Goal: Use online tool/utility: Utilize a website feature to perform a specific function

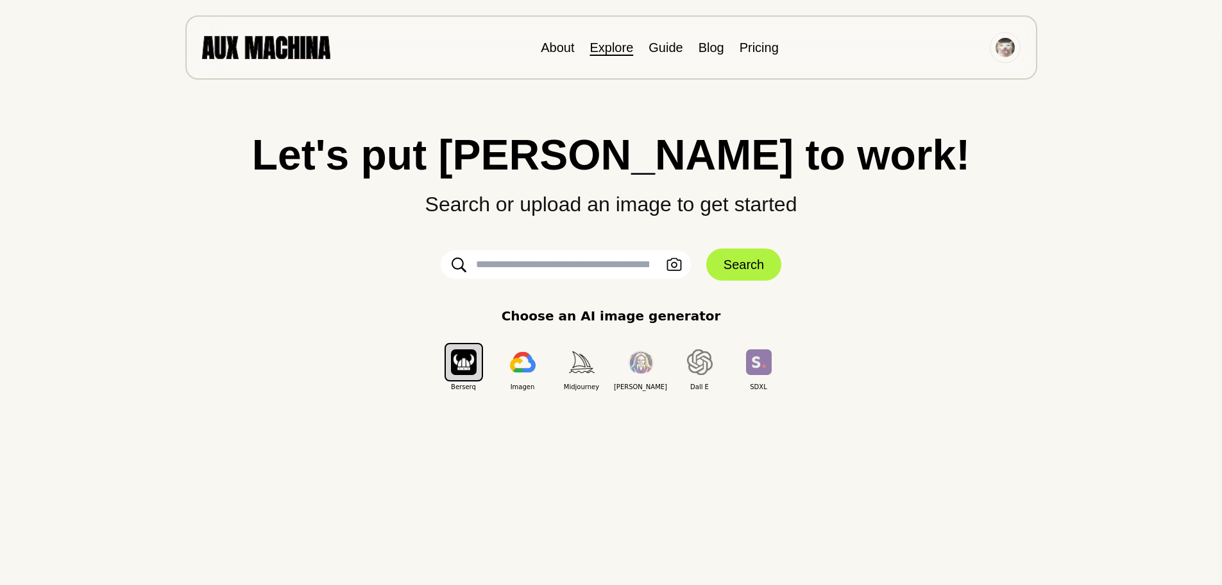
click at [601, 49] on link "Explore" at bounding box center [612, 47] width 44 height 14
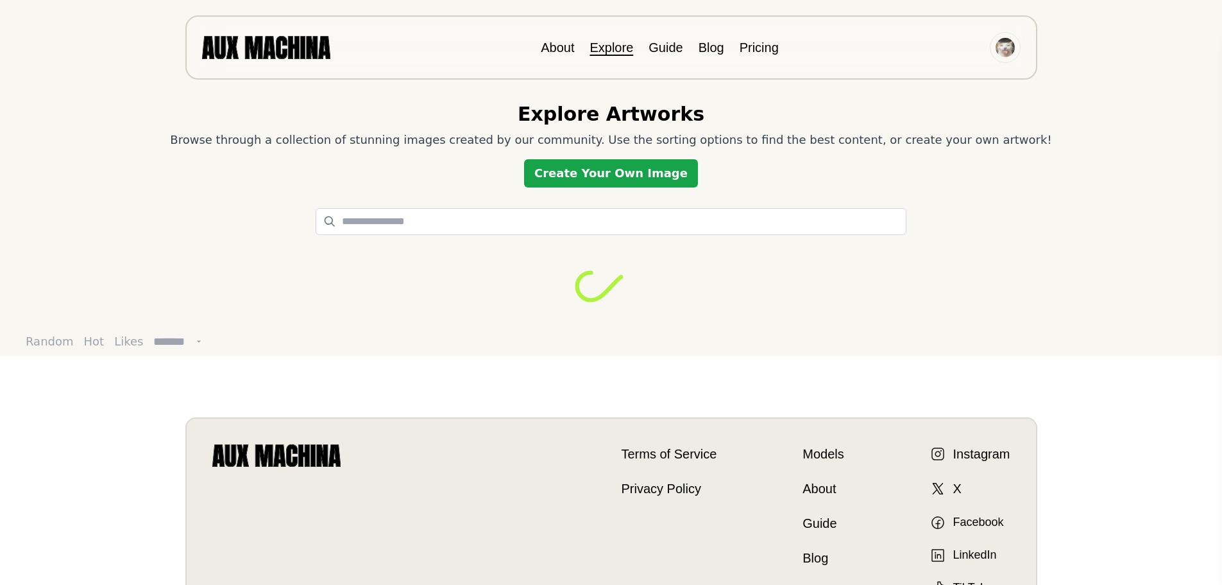
click at [619, 183] on link "Create Your Own Image" at bounding box center [611, 173] width 174 height 28
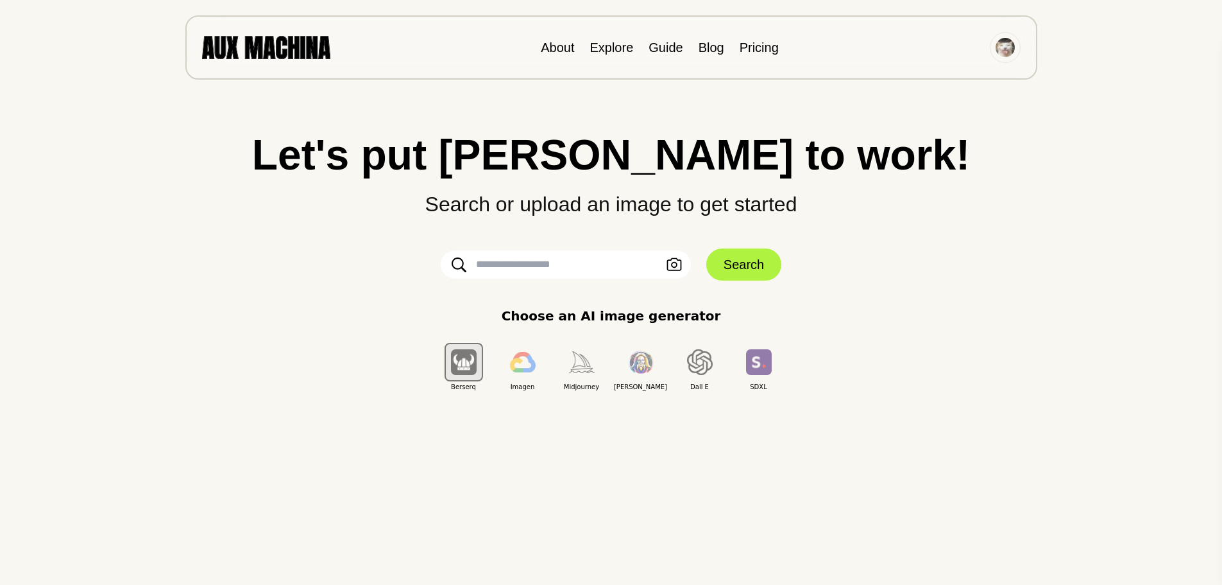
click at [576, 270] on input "text" at bounding box center [566, 264] width 250 height 28
paste input "**********"
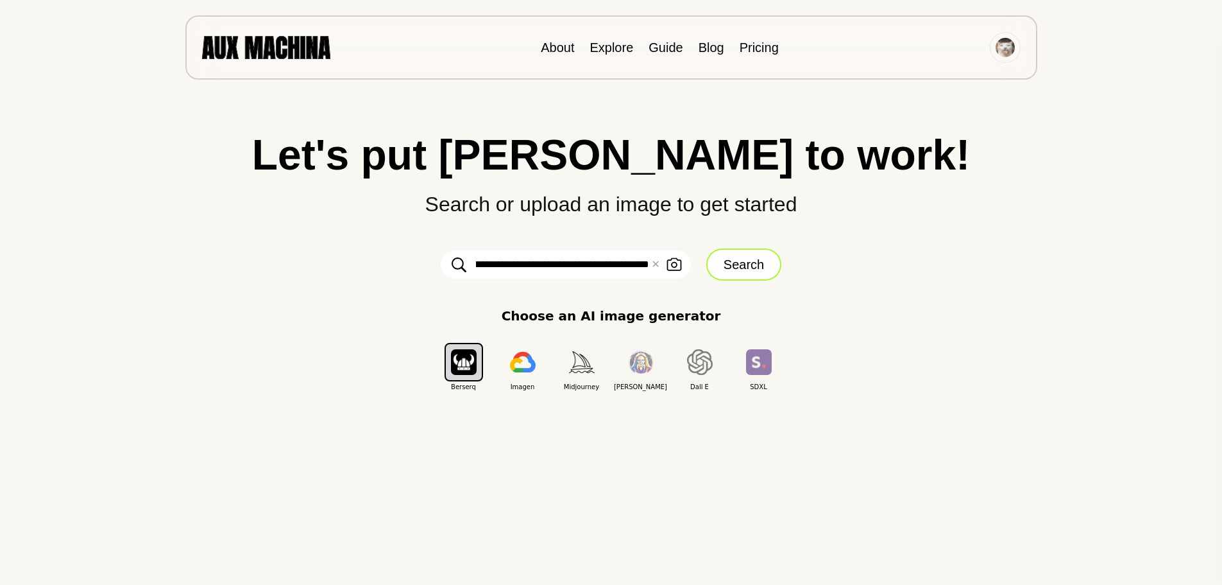
type input "**********"
click at [752, 273] on button "Search" at bounding box center [743, 264] width 75 height 32
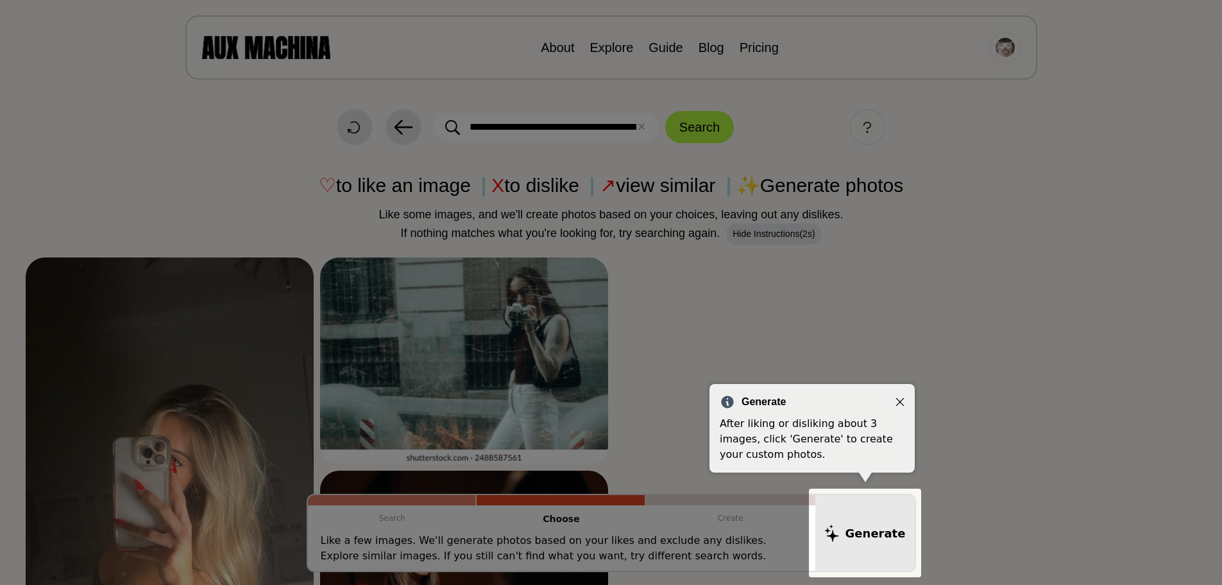
click at [902, 396] on div "Generate" at bounding box center [812, 401] width 185 height 15
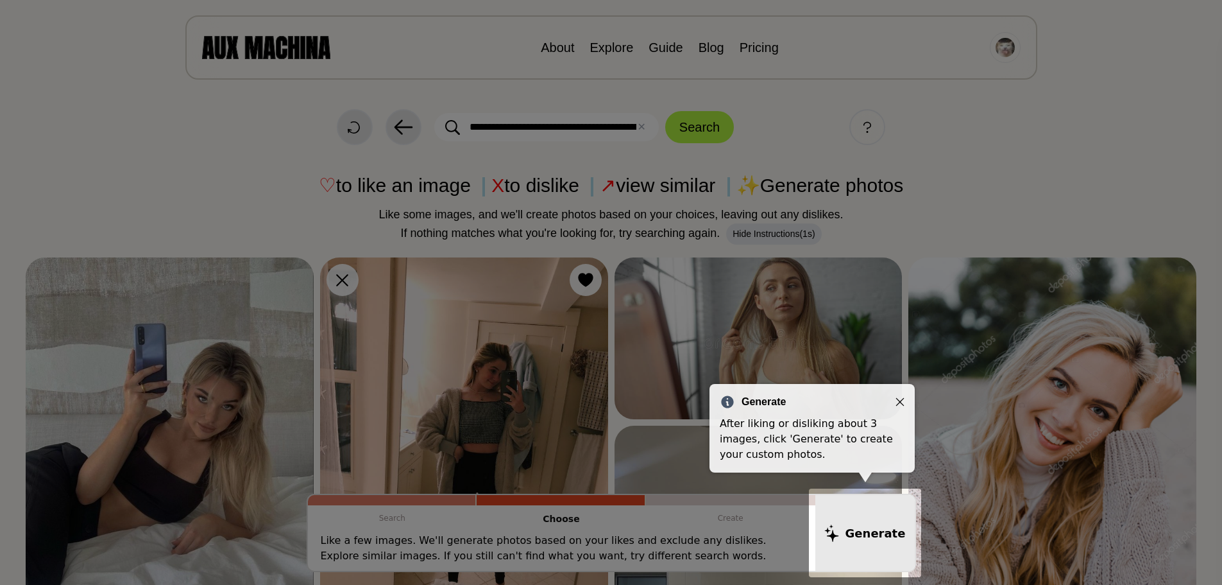
click at [902, 399] on icon "Close" at bounding box center [900, 401] width 9 height 9
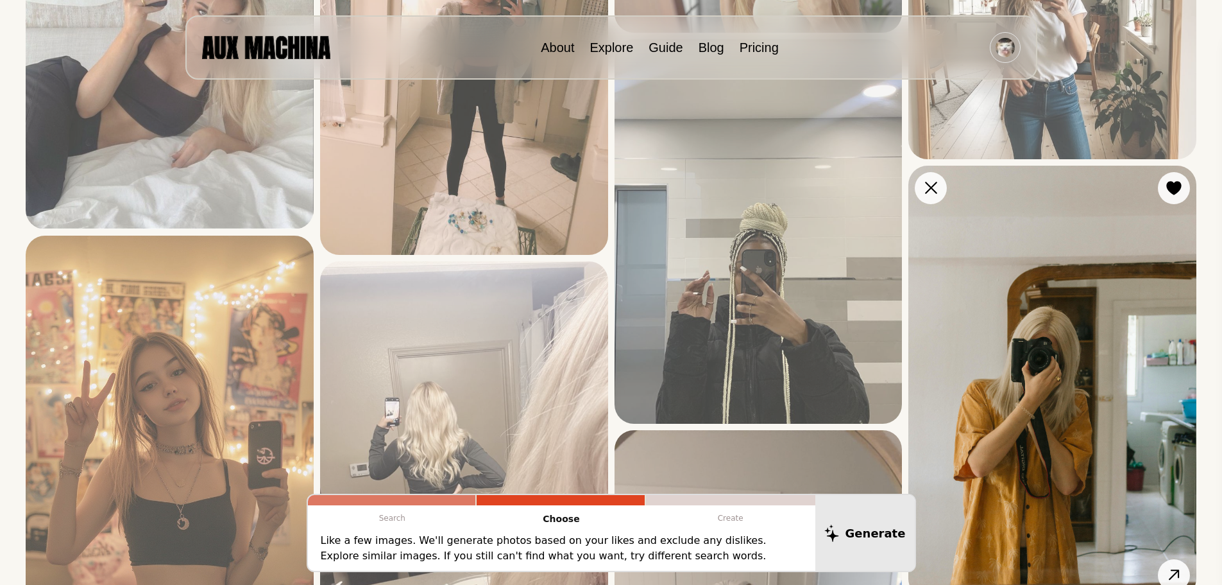
scroll to position [513, 0]
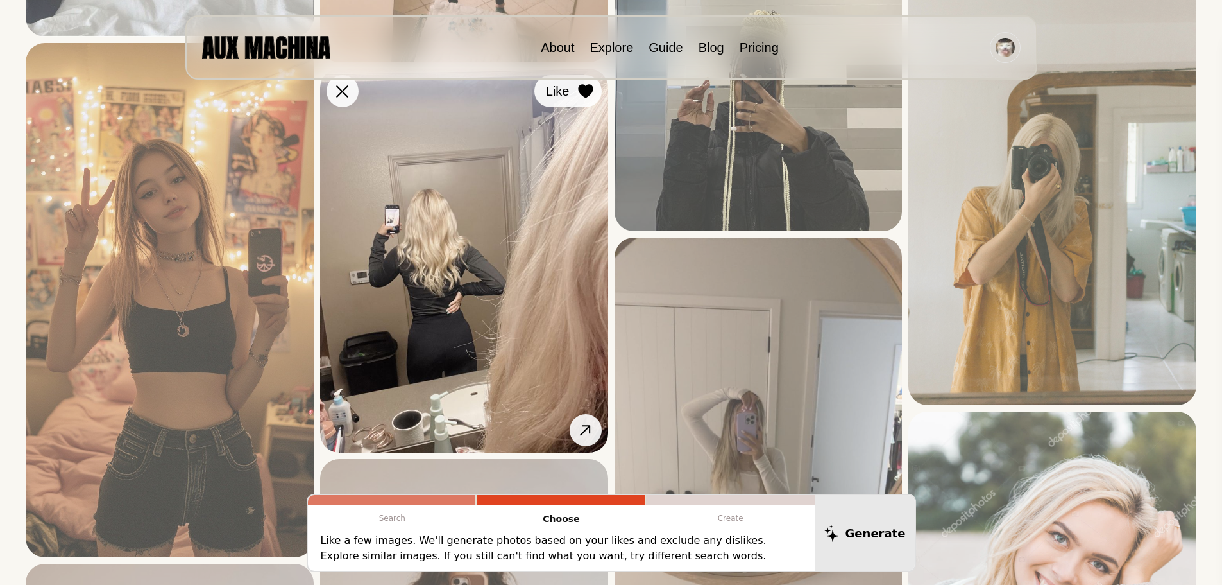
click at [577, 96] on div at bounding box center [585, 90] width 19 height 19
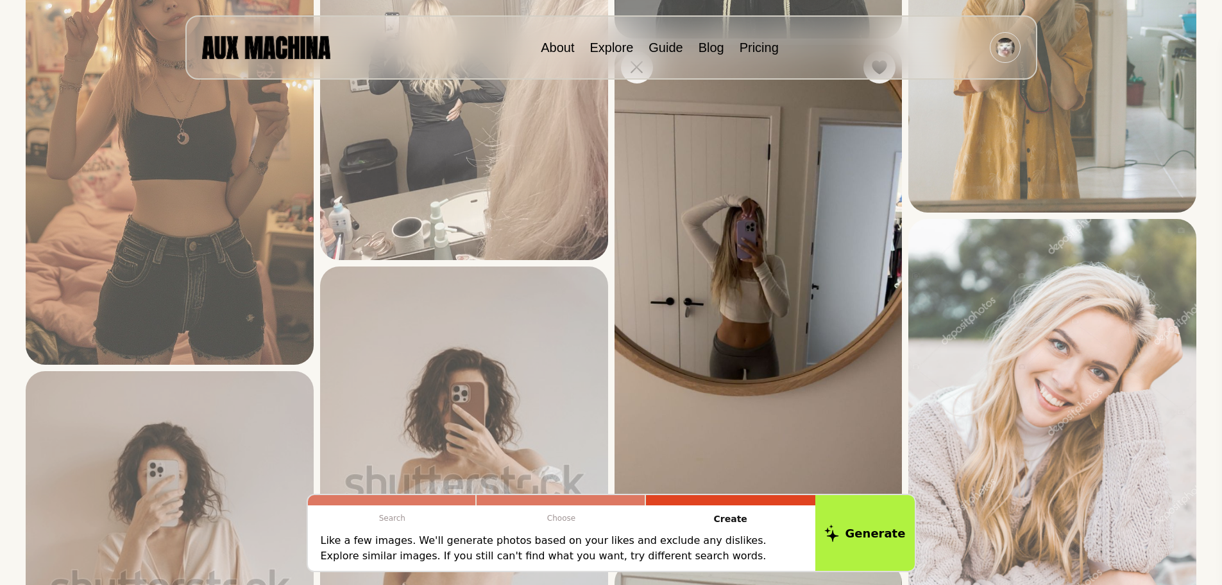
scroll to position [642, 0]
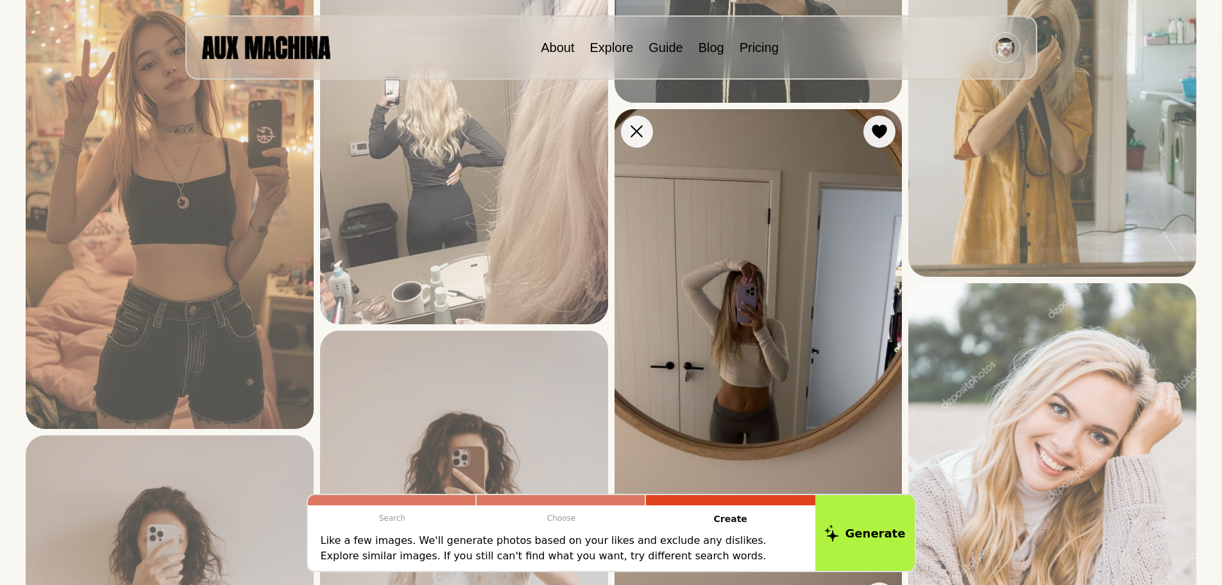
click at [880, 133] on icon at bounding box center [880, 131] width 15 height 14
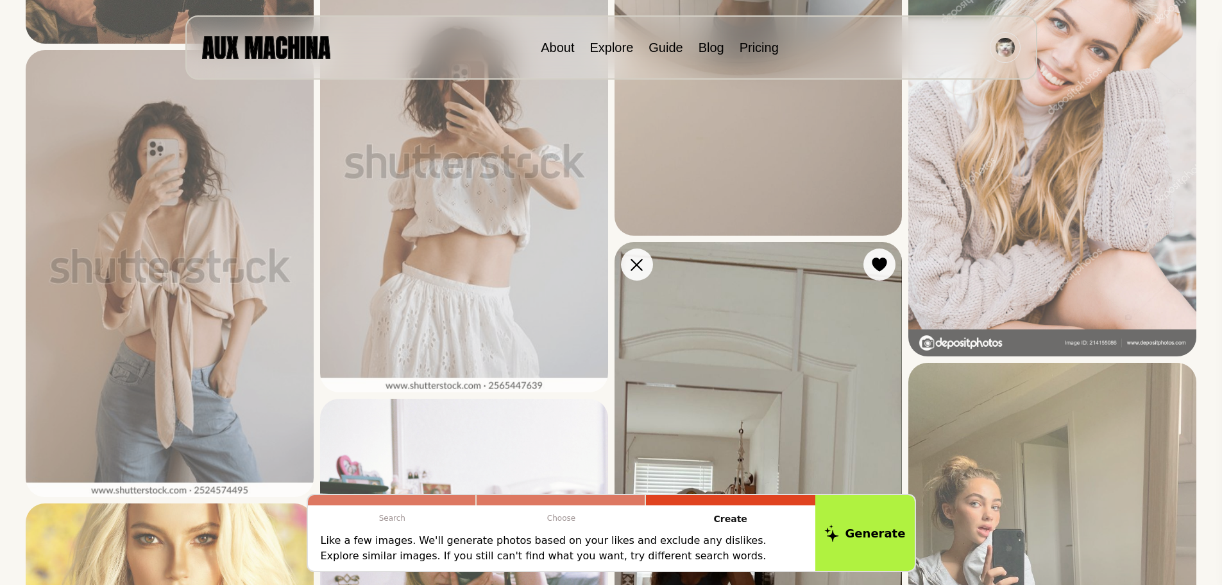
scroll to position [1219, 0]
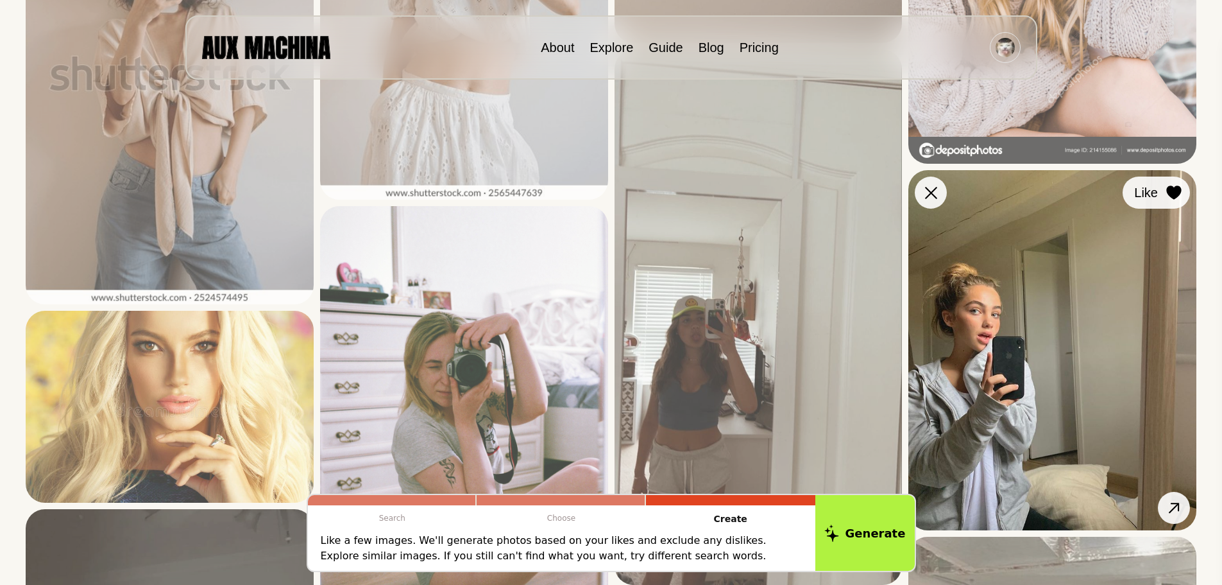
click at [1172, 192] on icon at bounding box center [1173, 192] width 15 height 14
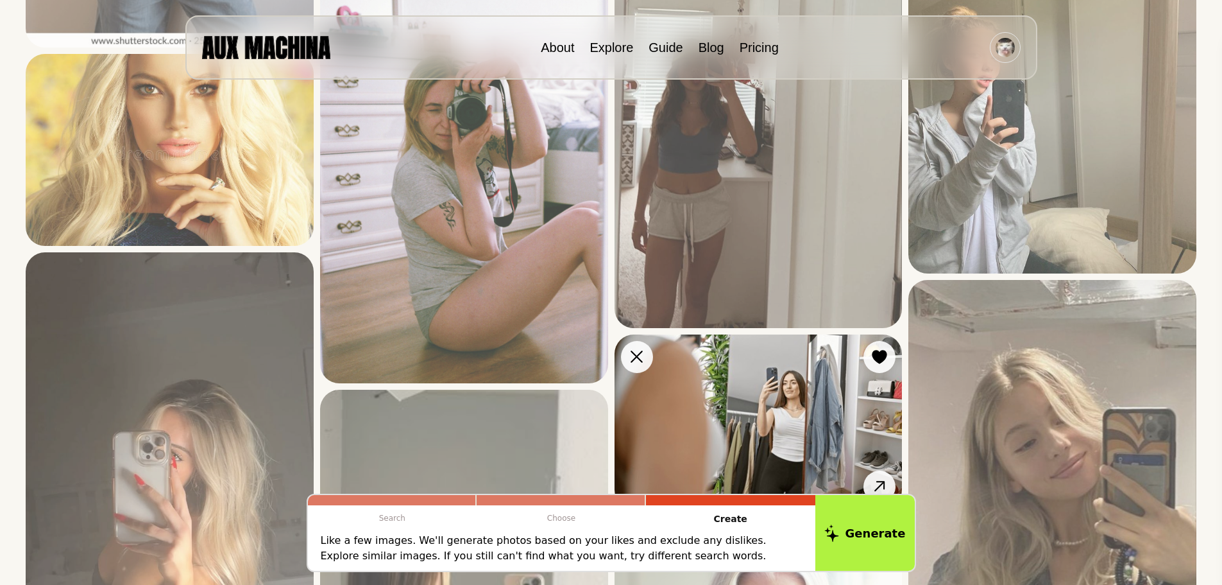
scroll to position [1797, 0]
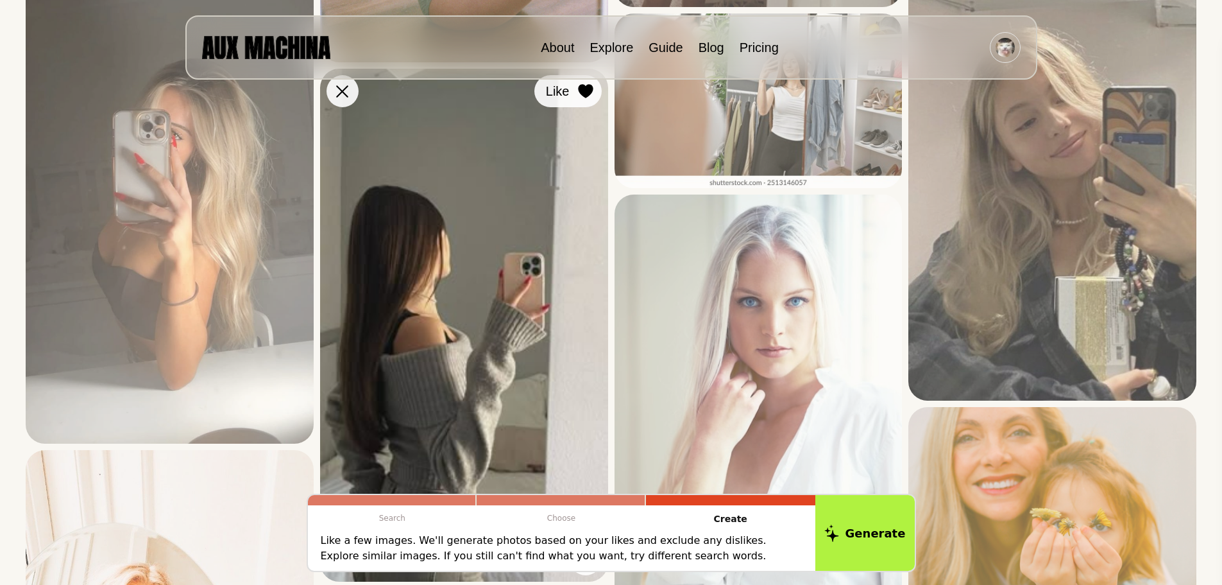
click at [583, 98] on icon at bounding box center [585, 91] width 15 height 14
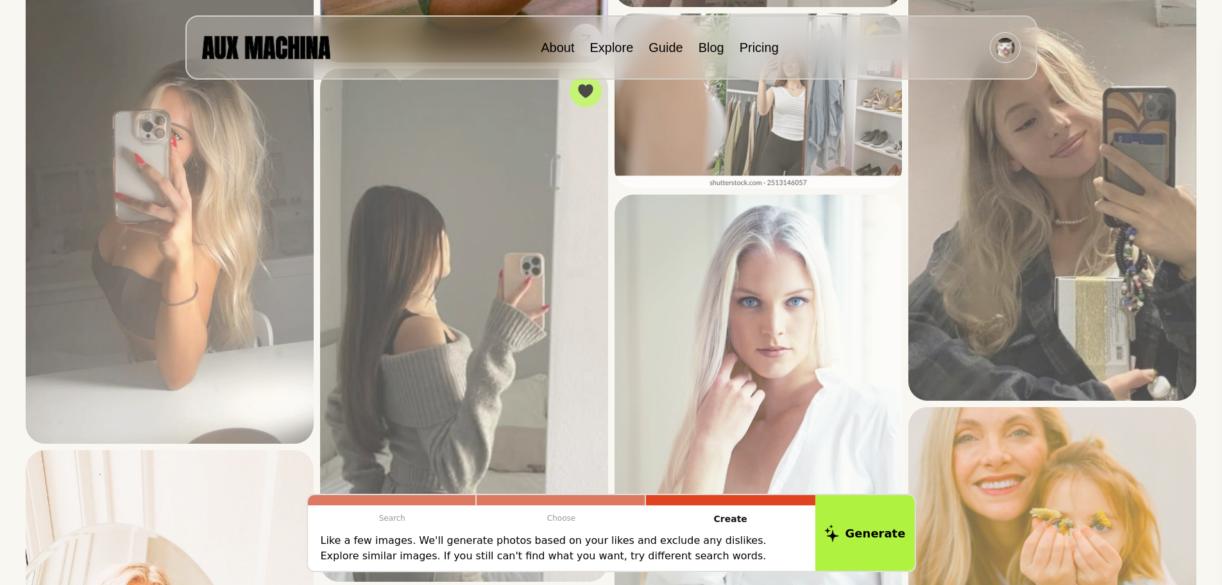
scroll to position [1604, 0]
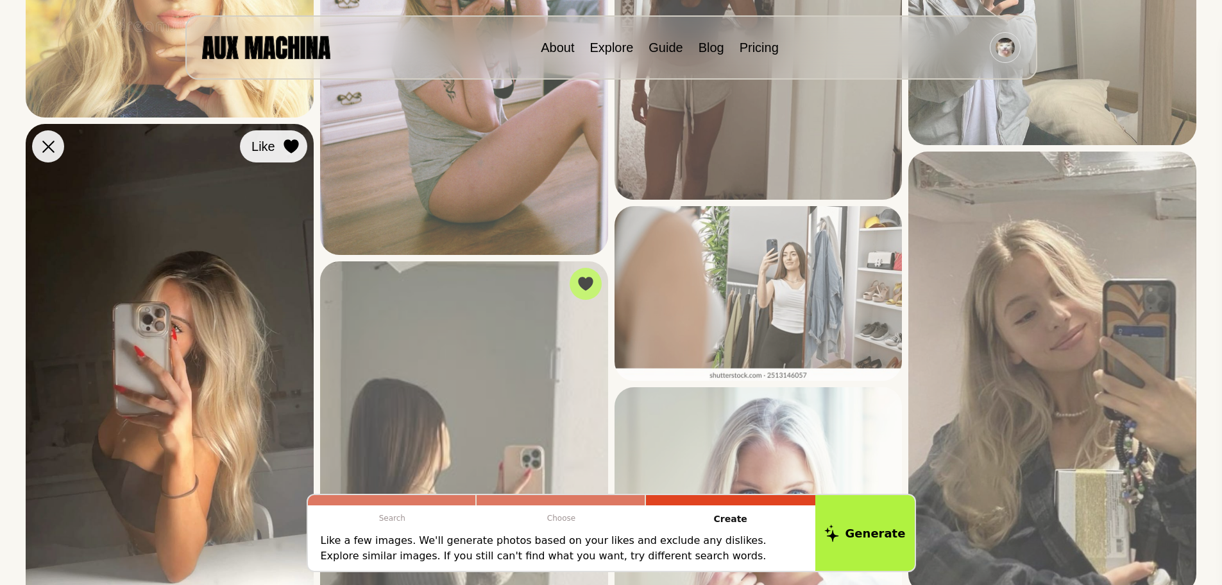
click at [286, 150] on icon at bounding box center [291, 146] width 15 height 14
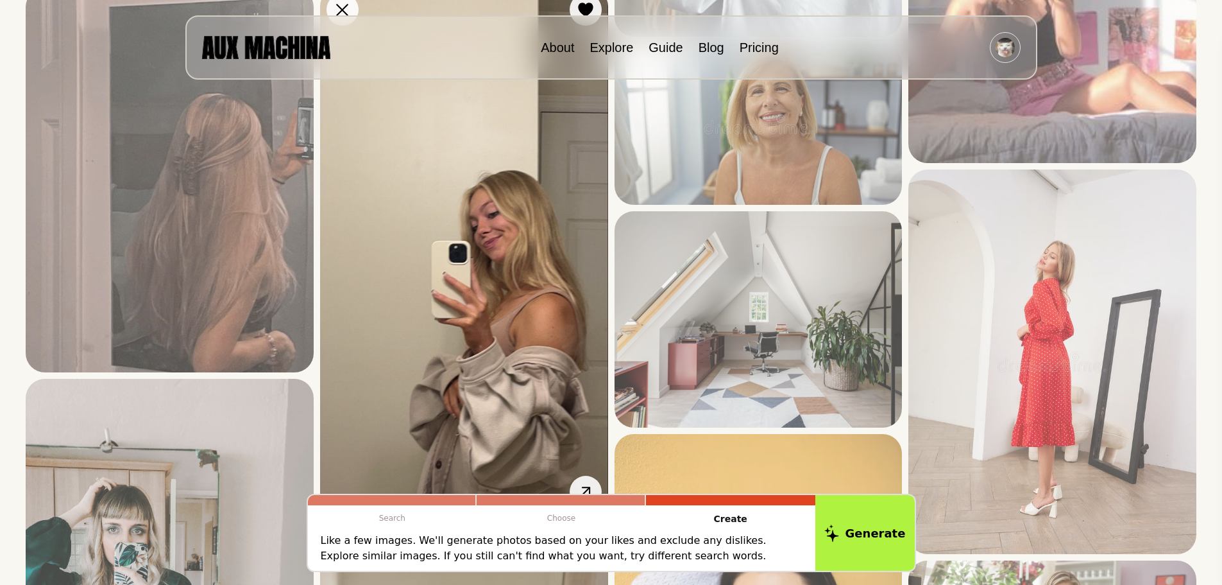
scroll to position [2695, 0]
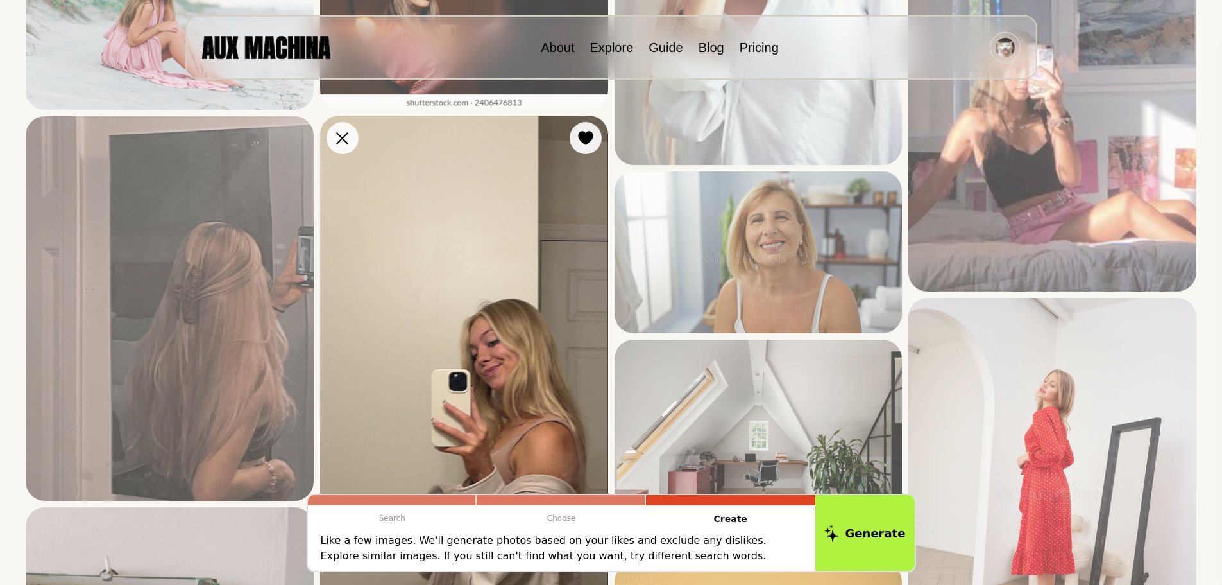
click at [585, 143] on icon at bounding box center [585, 139] width 15 height 14
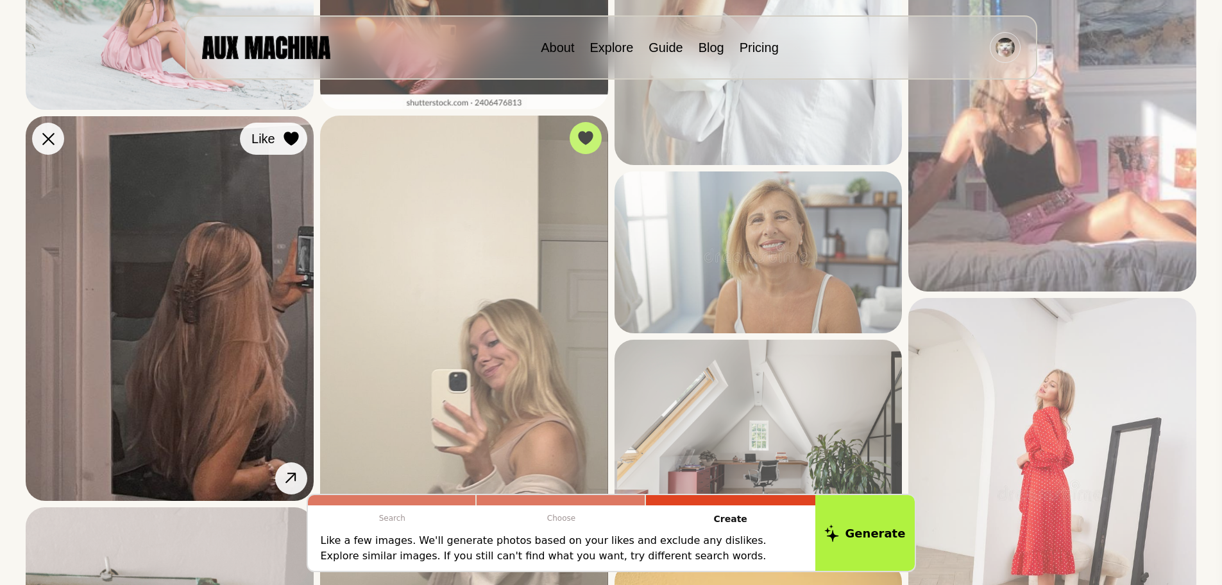
click at [303, 135] on button "Like" at bounding box center [273, 139] width 67 height 32
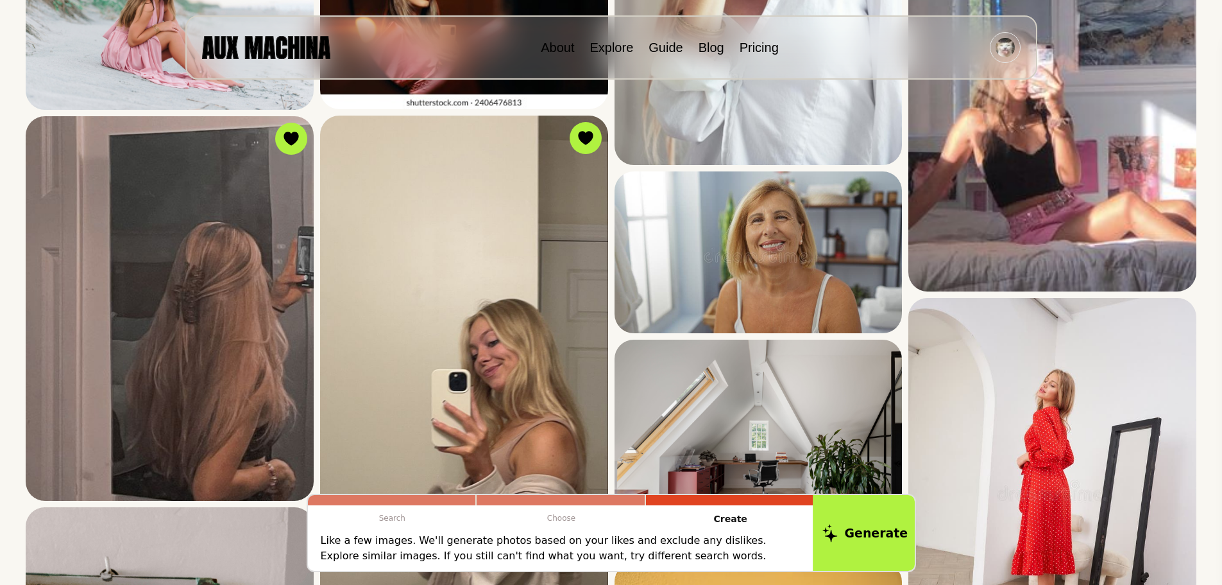
click at [859, 520] on button "Generate" at bounding box center [865, 533] width 105 height 80
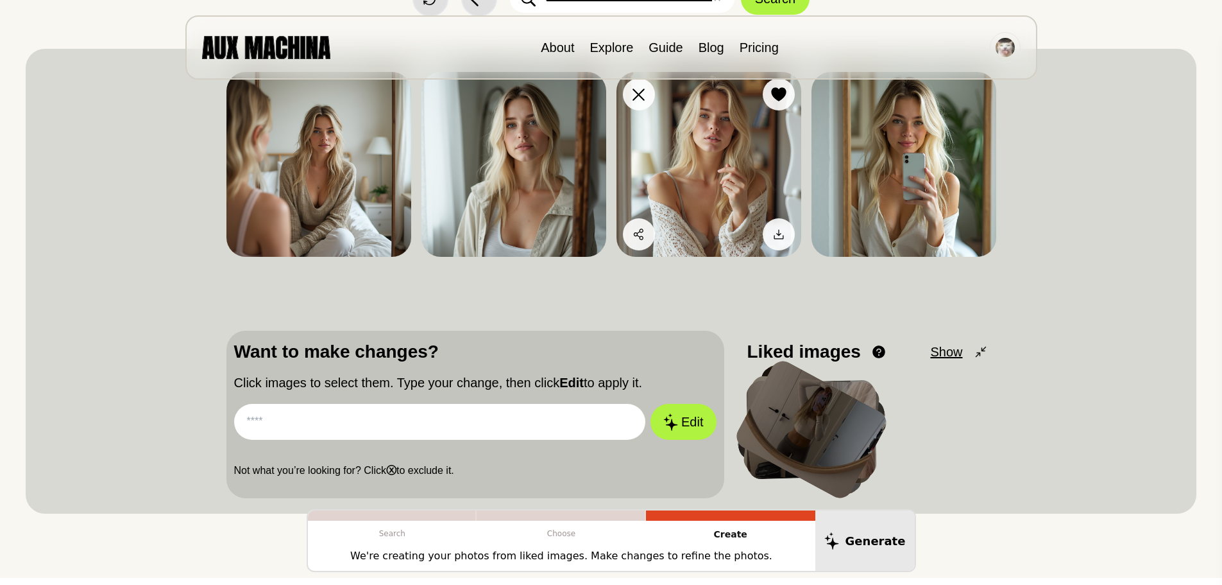
scroll to position [0, 0]
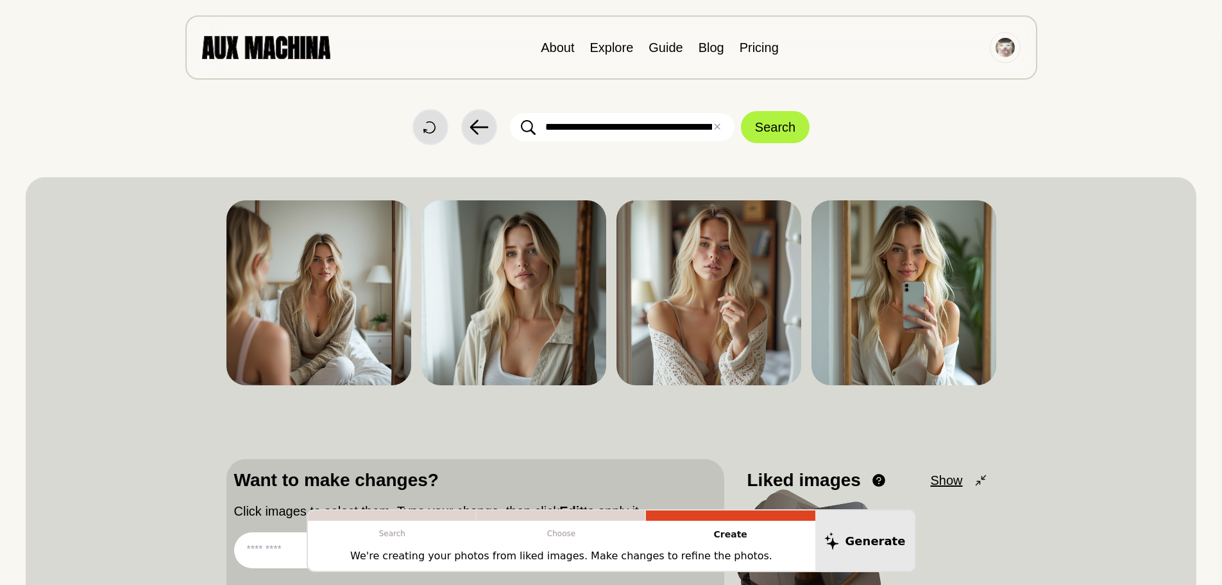
click at [632, 126] on input "**********" at bounding box center [622, 127] width 225 height 28
click at [699, 128] on input "**********" at bounding box center [622, 127] width 225 height 28
click at [585, 132] on input "**********" at bounding box center [622, 127] width 225 height 28
click at [587, 131] on input "**********" at bounding box center [622, 127] width 225 height 28
click at [588, 131] on input "**********" at bounding box center [622, 127] width 225 height 28
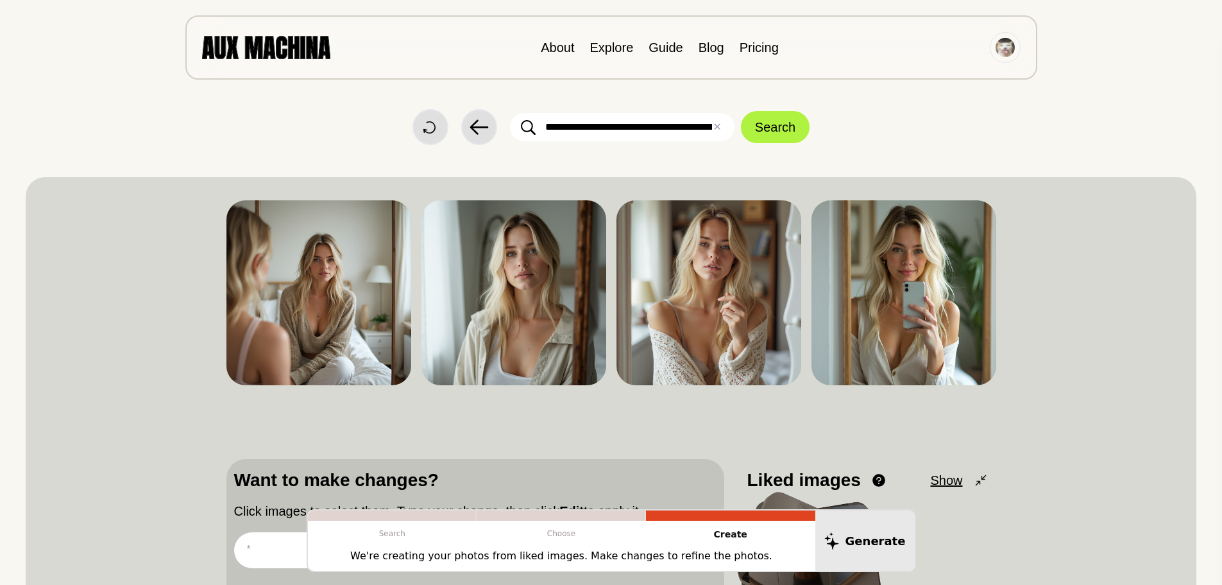
click at [668, 132] on input "**********" at bounding box center [622, 127] width 225 height 28
click at [638, 223] on icon at bounding box center [639, 223] width 12 height 12
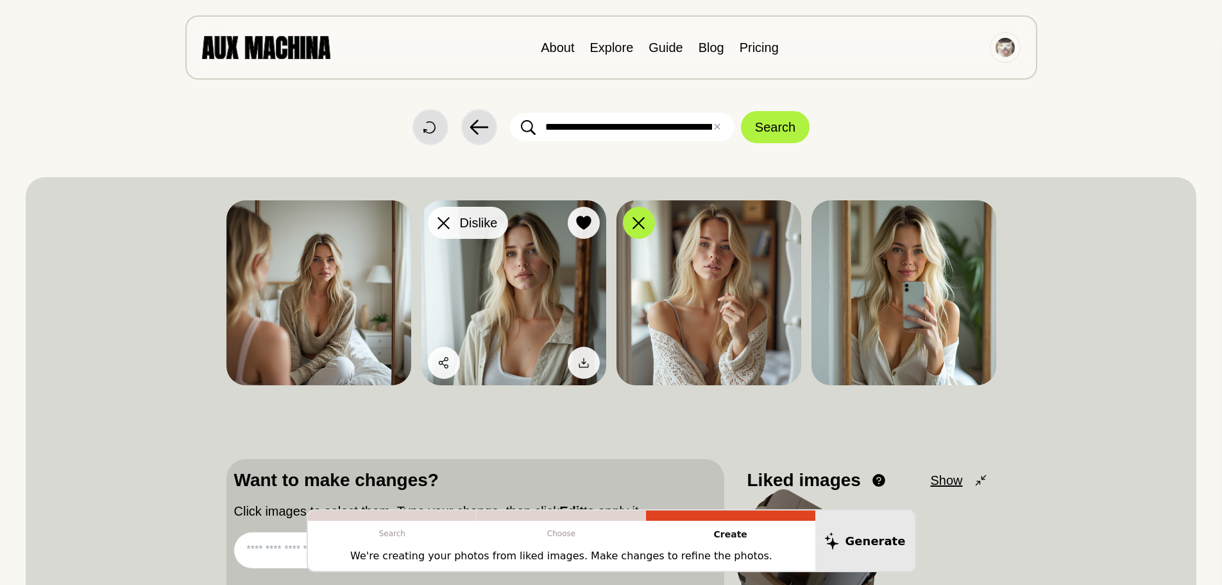
click at [452, 223] on div at bounding box center [443, 222] width 19 height 19
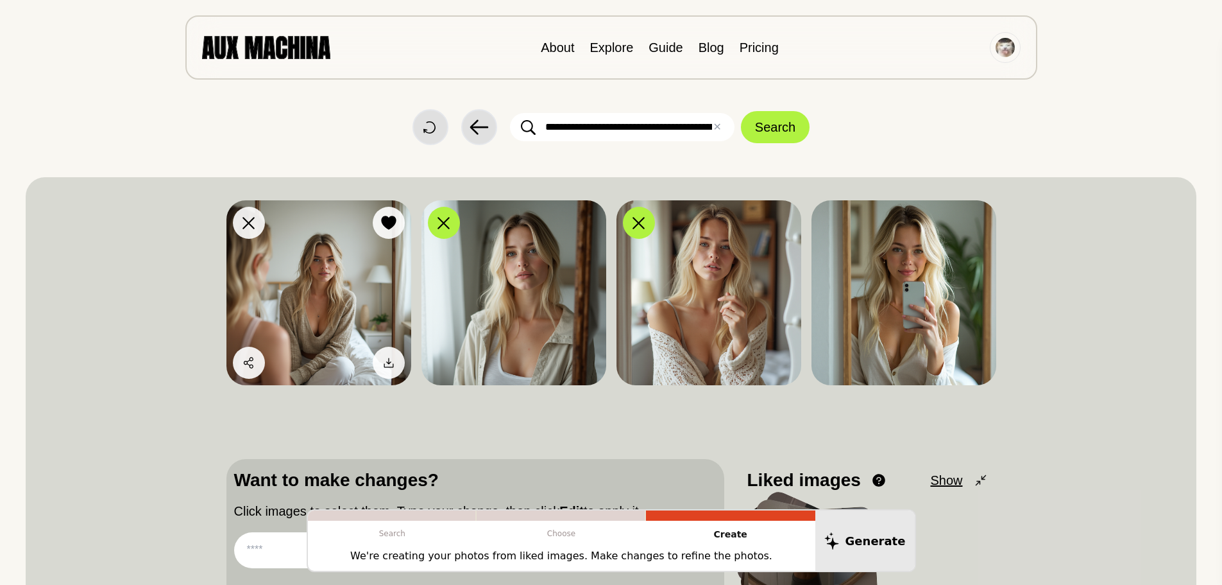
click at [244, 221] on icon at bounding box center [249, 223] width 12 height 12
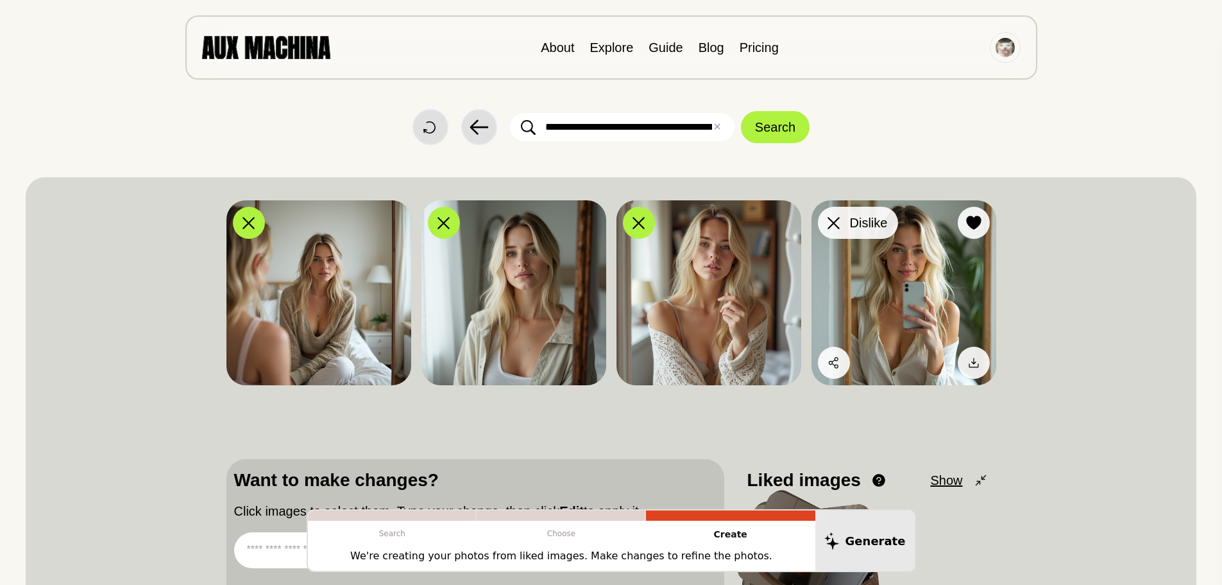
click at [832, 223] on icon at bounding box center [834, 223] width 12 height 12
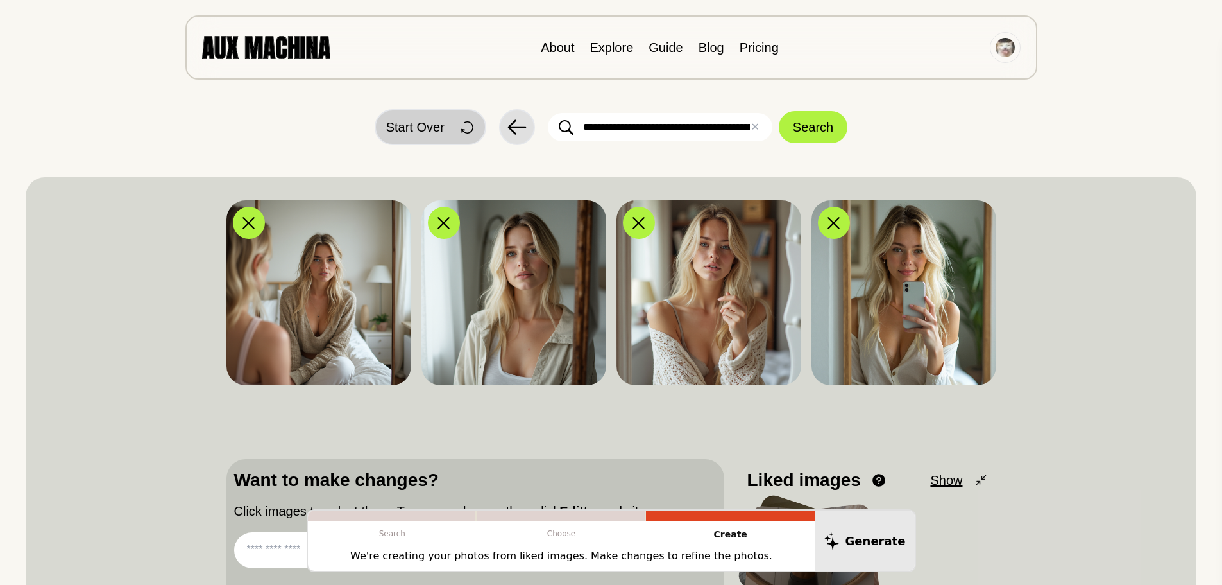
click at [447, 128] on button "Start Over" at bounding box center [431, 127] width 112 height 36
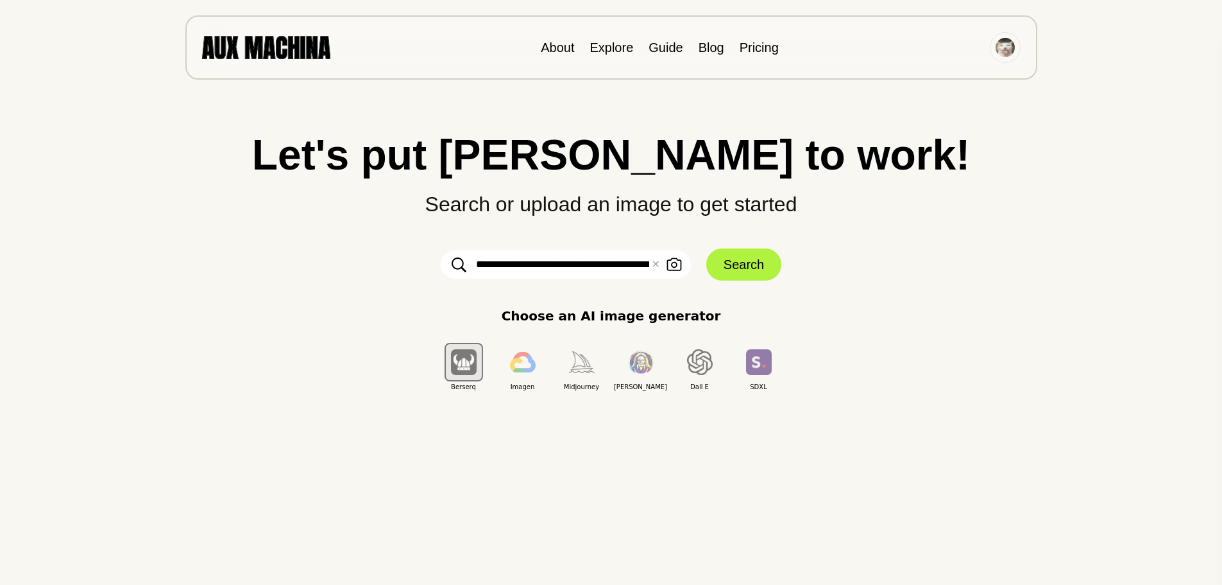
click at [701, 259] on form "**********" at bounding box center [611, 264] width 385 height 32
click at [713, 263] on button "Search" at bounding box center [743, 264] width 75 height 32
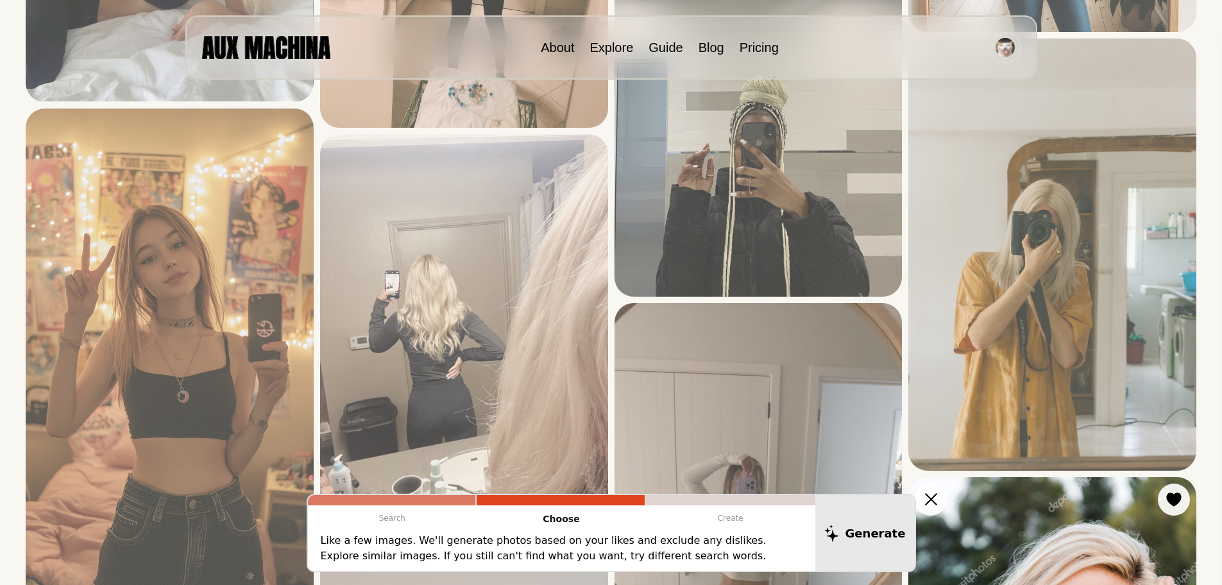
scroll to position [834, 0]
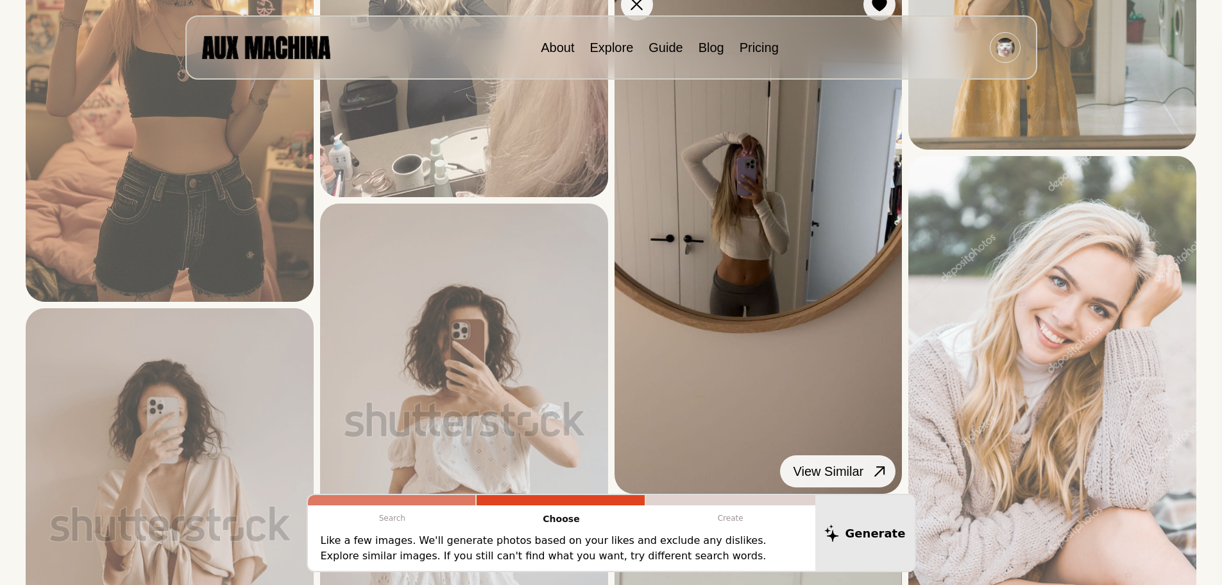
click at [885, 474] on icon at bounding box center [880, 471] width 19 height 19
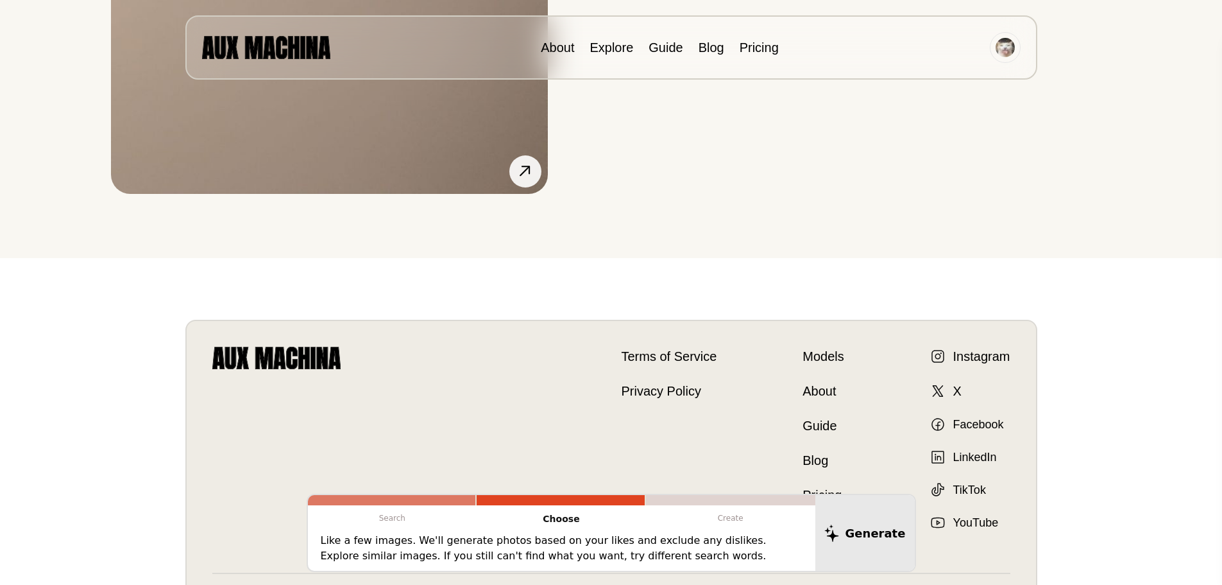
scroll to position [484, 0]
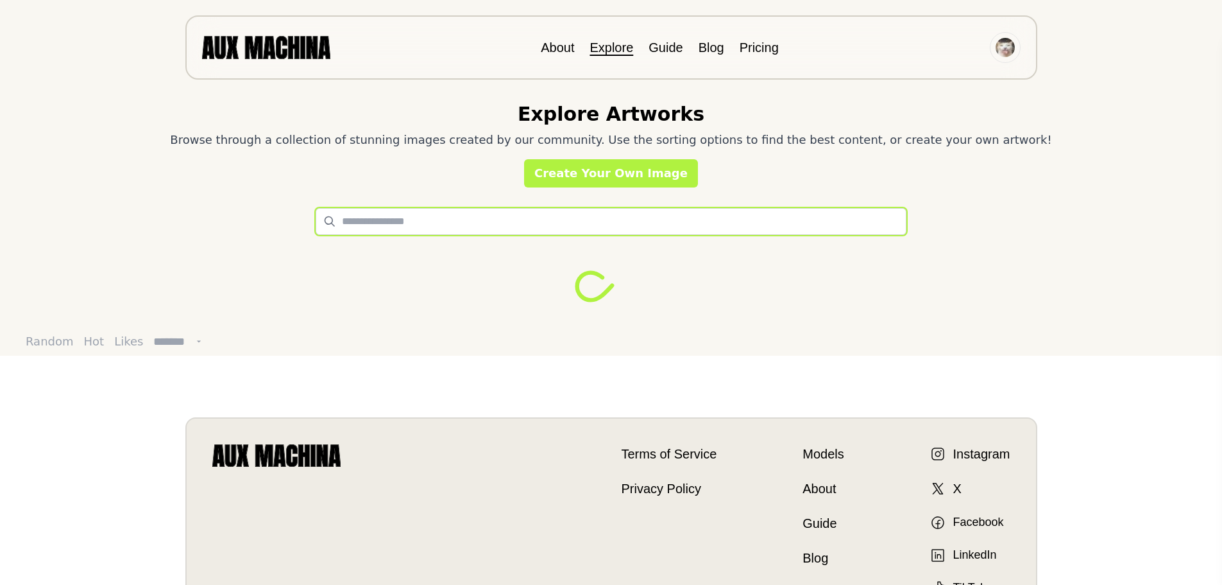
click at [583, 226] on input "text" at bounding box center [611, 221] width 591 height 27
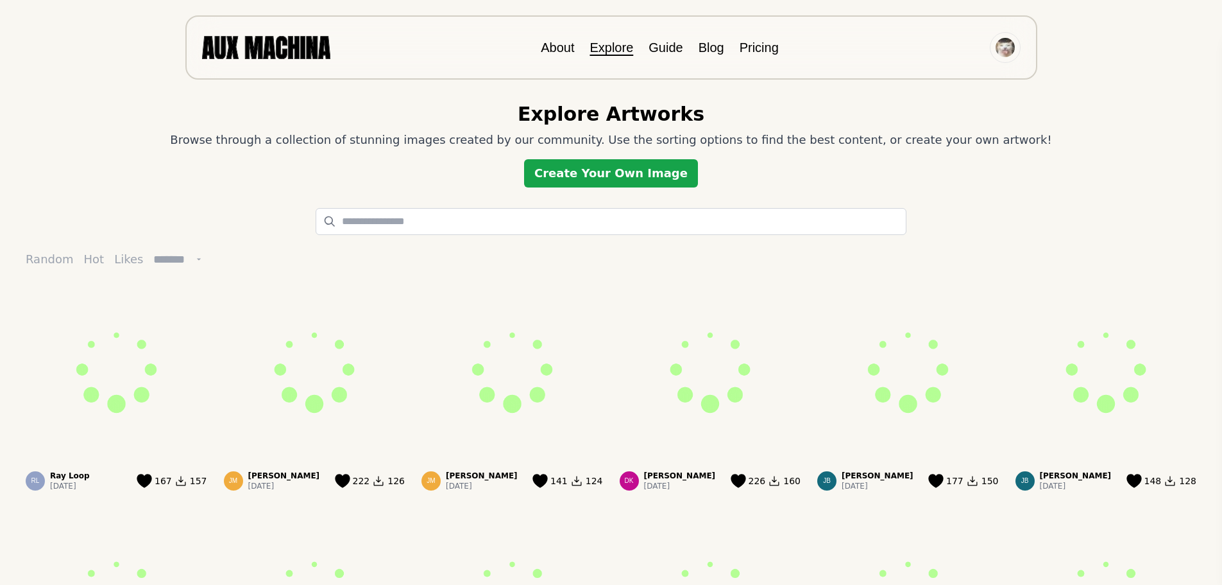
click at [617, 177] on link "Create Your Own Image" at bounding box center [611, 173] width 174 height 28
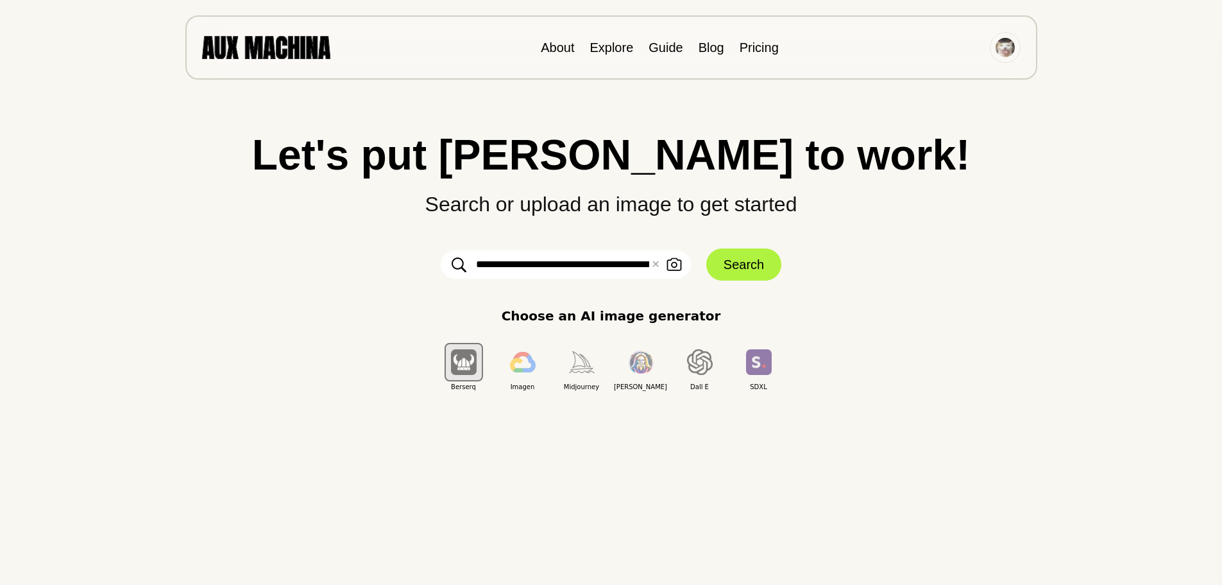
click at [747, 282] on div "**********" at bounding box center [611, 262] width 1171 height 258
click at [741, 269] on button "Search" at bounding box center [743, 264] width 75 height 32
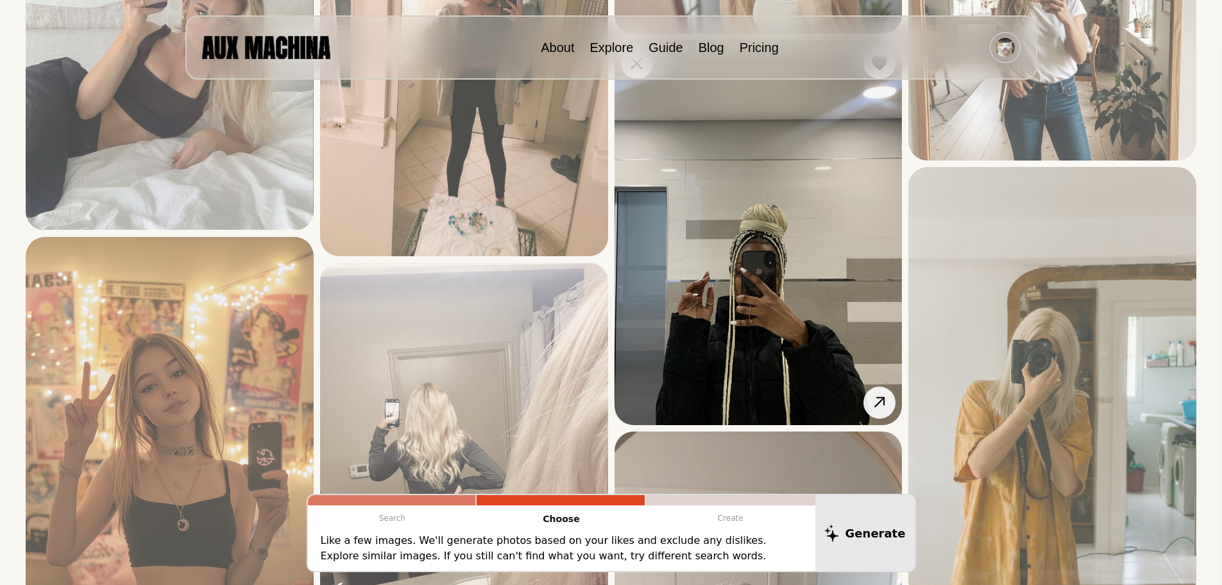
scroll to position [449, 0]
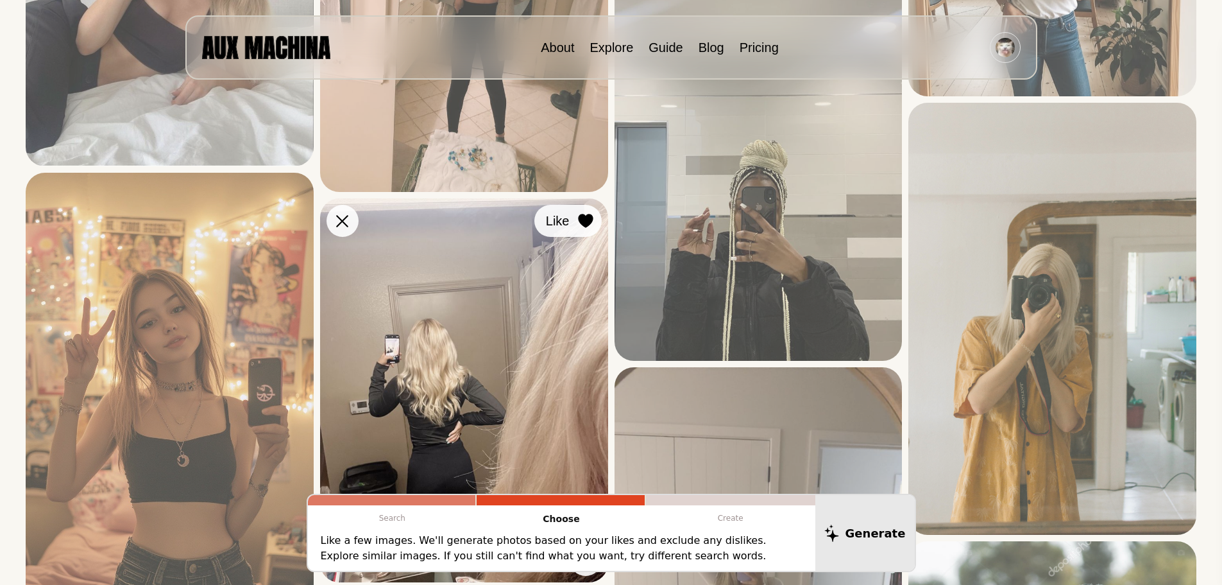
click at [588, 218] on icon at bounding box center [585, 221] width 15 height 14
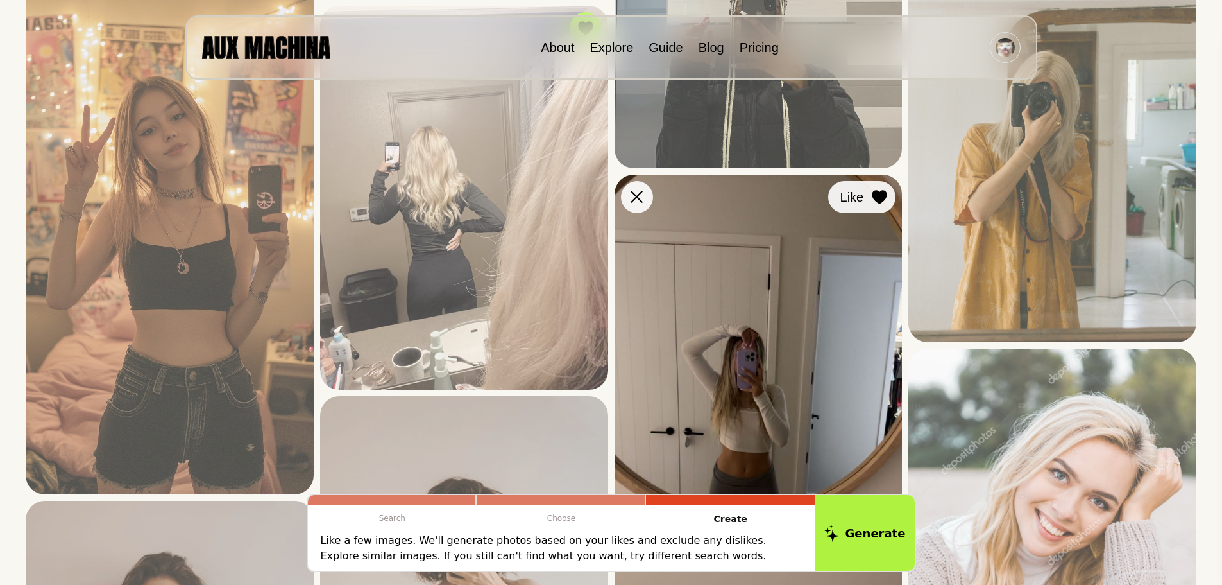
click at [866, 196] on button "Like" at bounding box center [861, 197] width 67 height 32
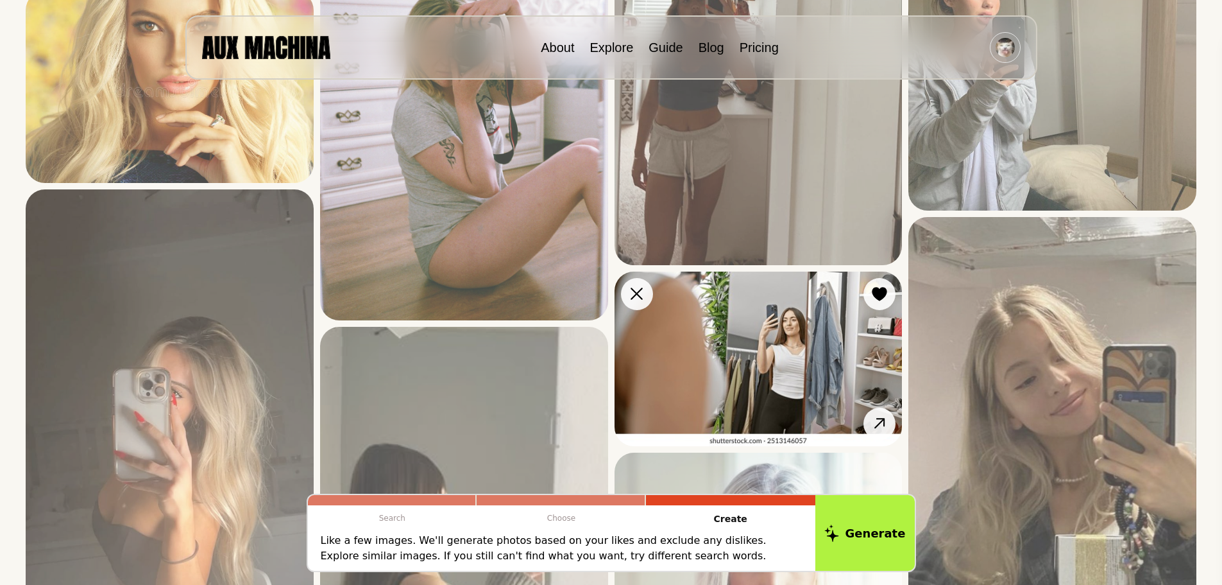
scroll to position [1667, 0]
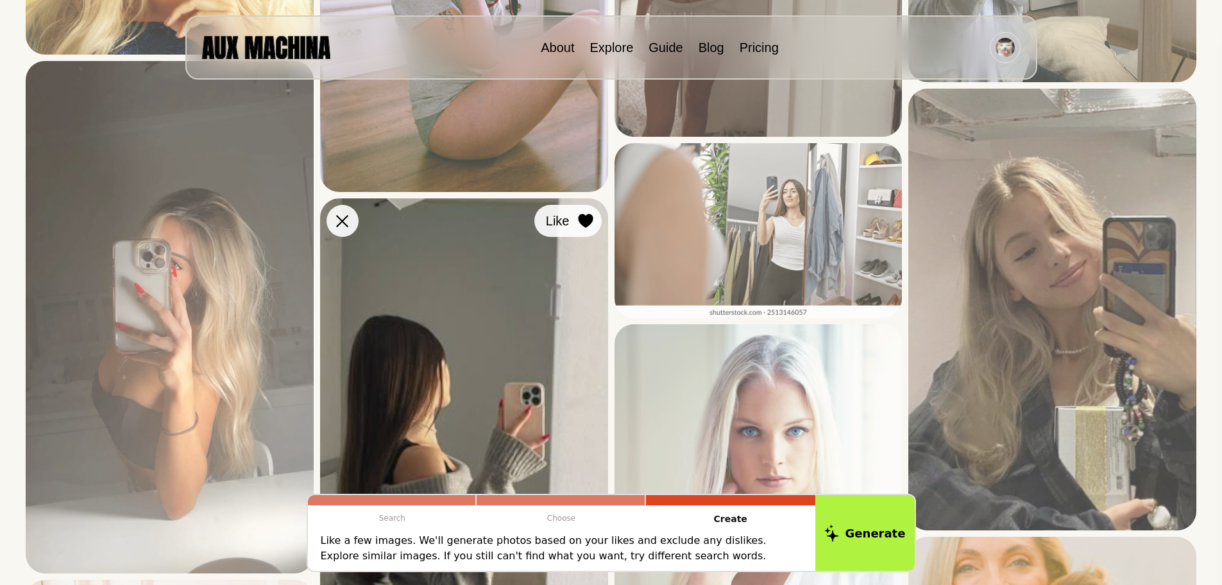
click at [592, 220] on icon at bounding box center [585, 221] width 15 height 14
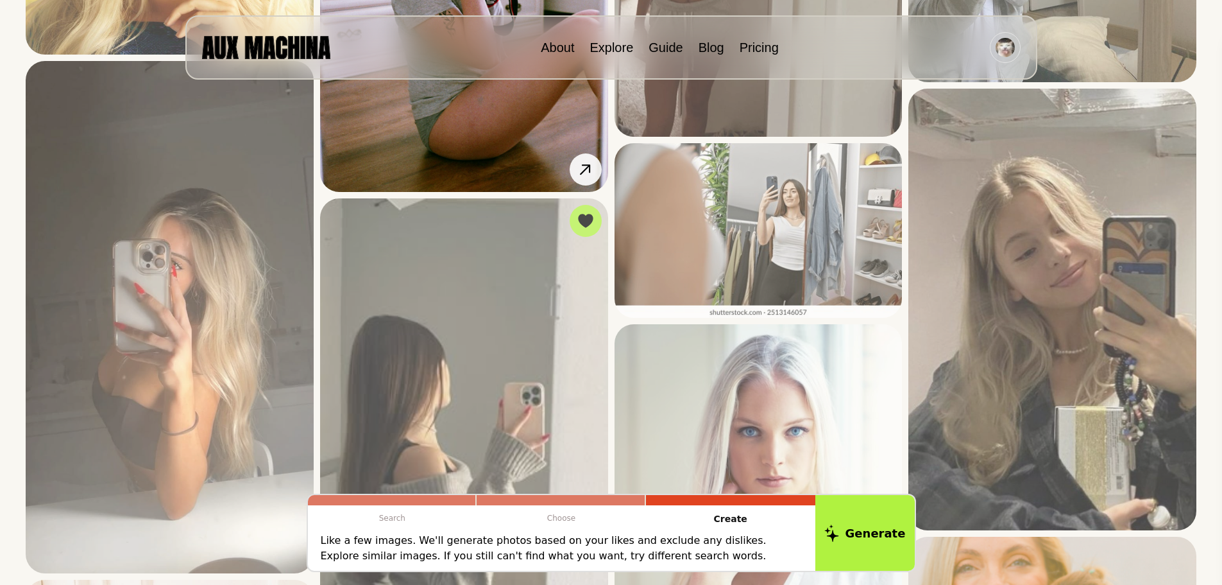
scroll to position [1474, 0]
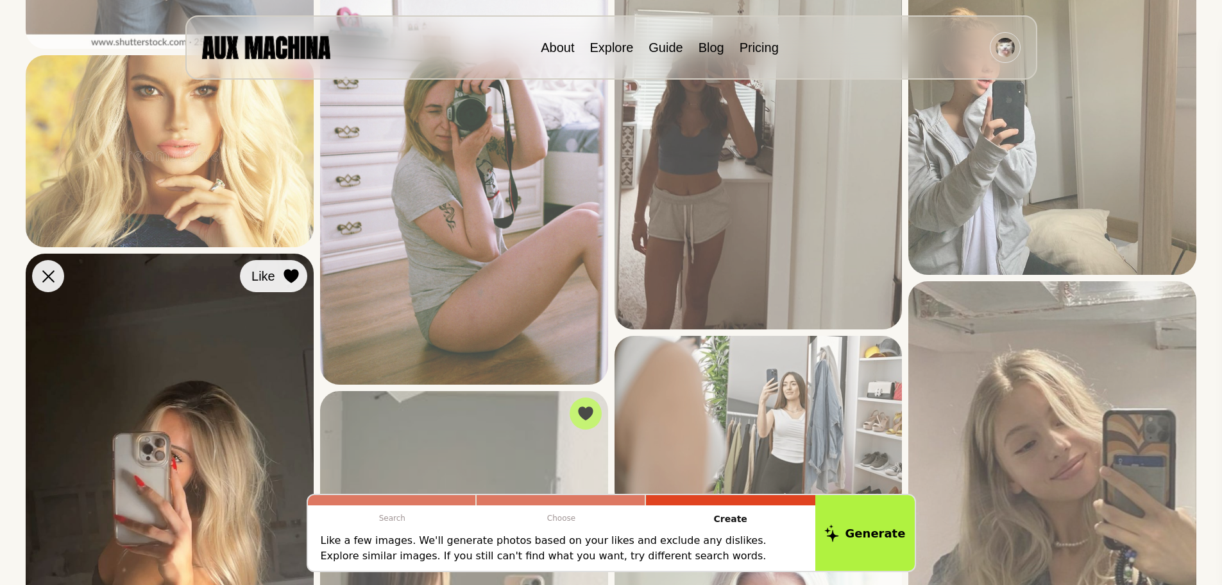
click at [298, 276] on icon at bounding box center [291, 276] width 15 height 14
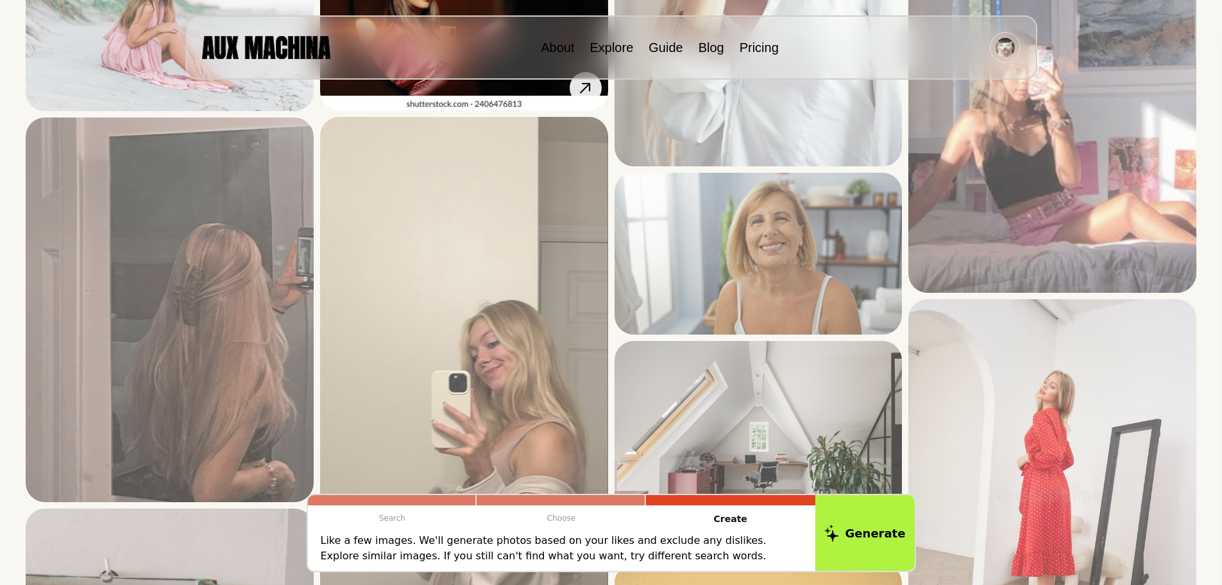
scroll to position [2758, 0]
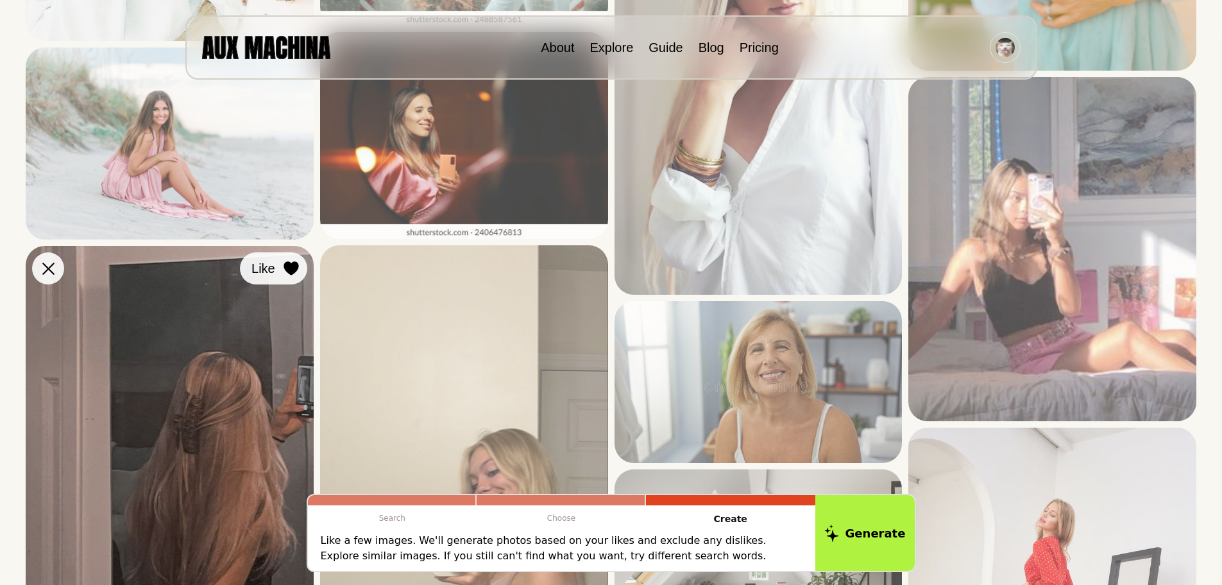
click at [287, 262] on icon at bounding box center [291, 269] width 15 height 14
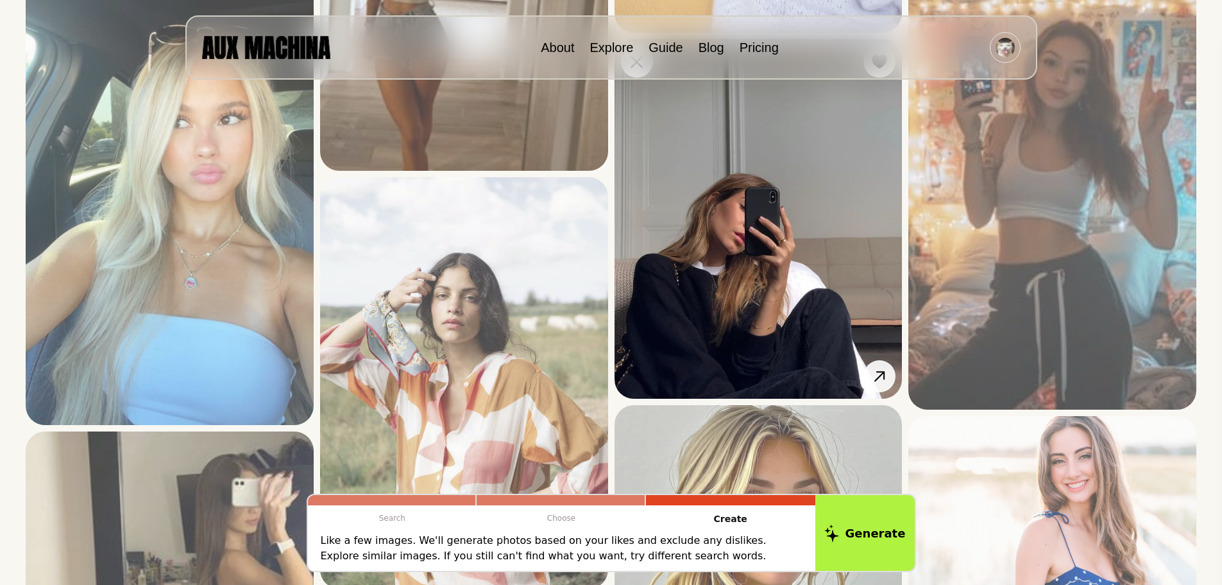
scroll to position [3528, 0]
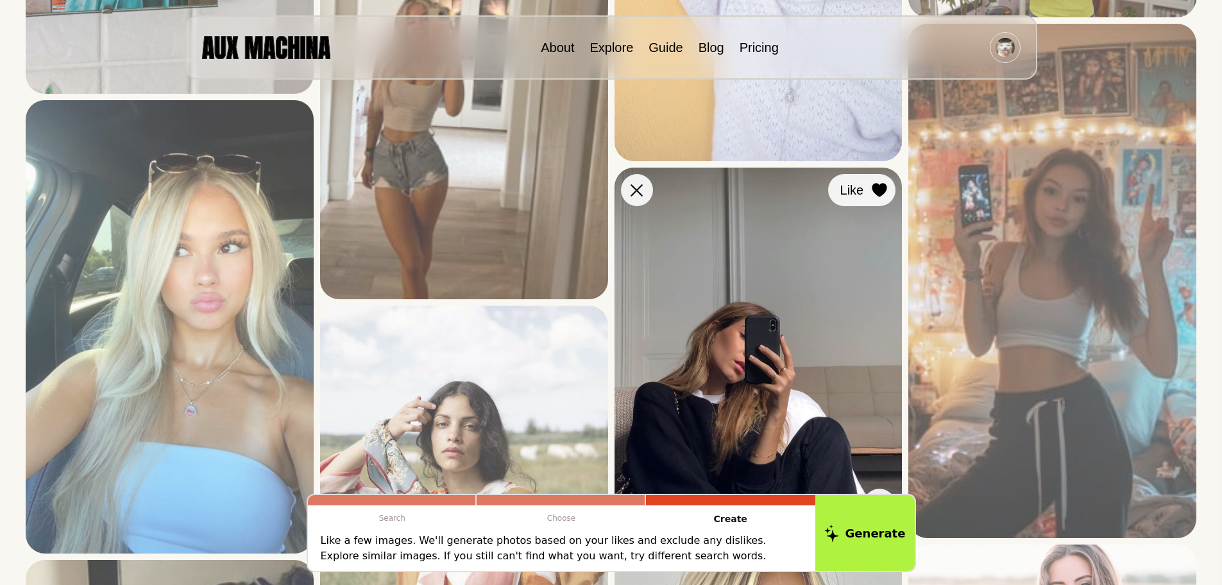
click at [878, 199] on div at bounding box center [879, 189] width 19 height 19
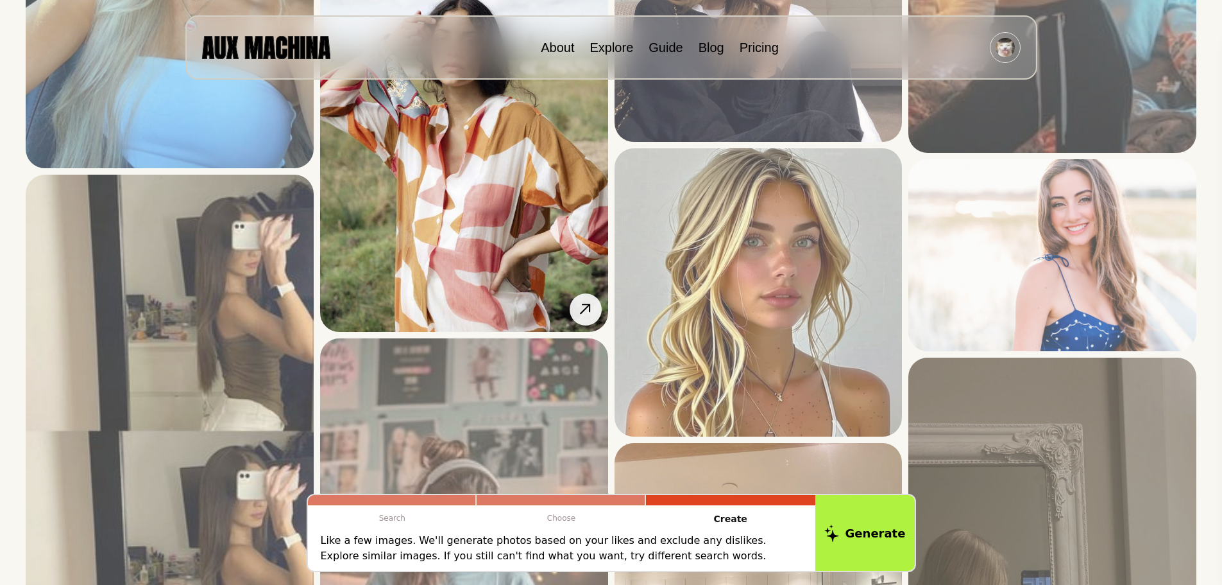
scroll to position [4169, 0]
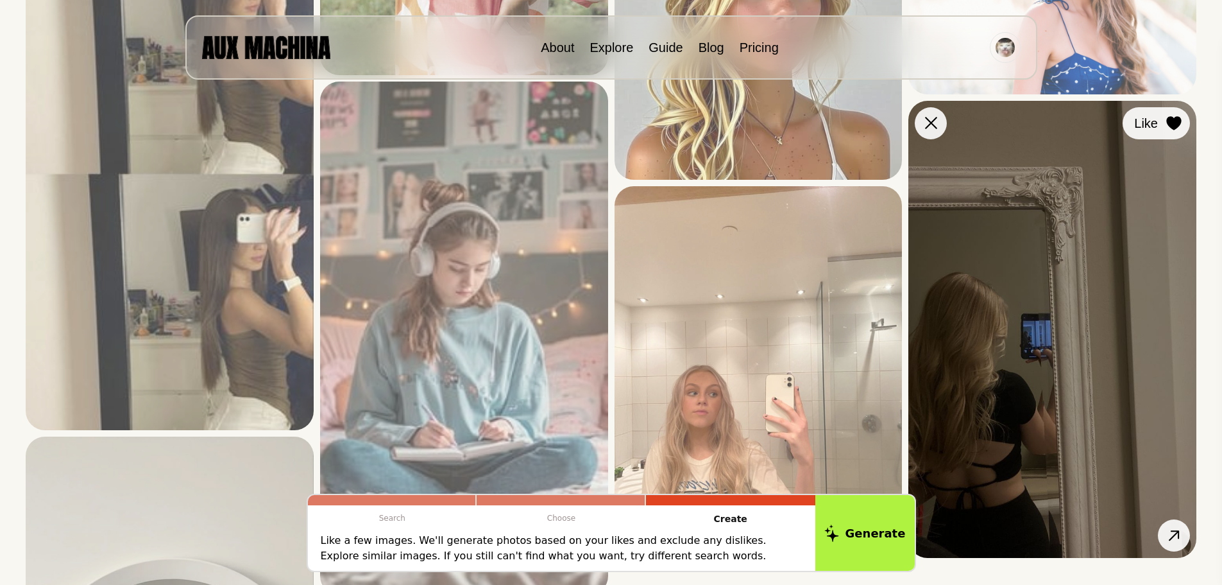
click at [1173, 126] on icon at bounding box center [1173, 123] width 15 height 14
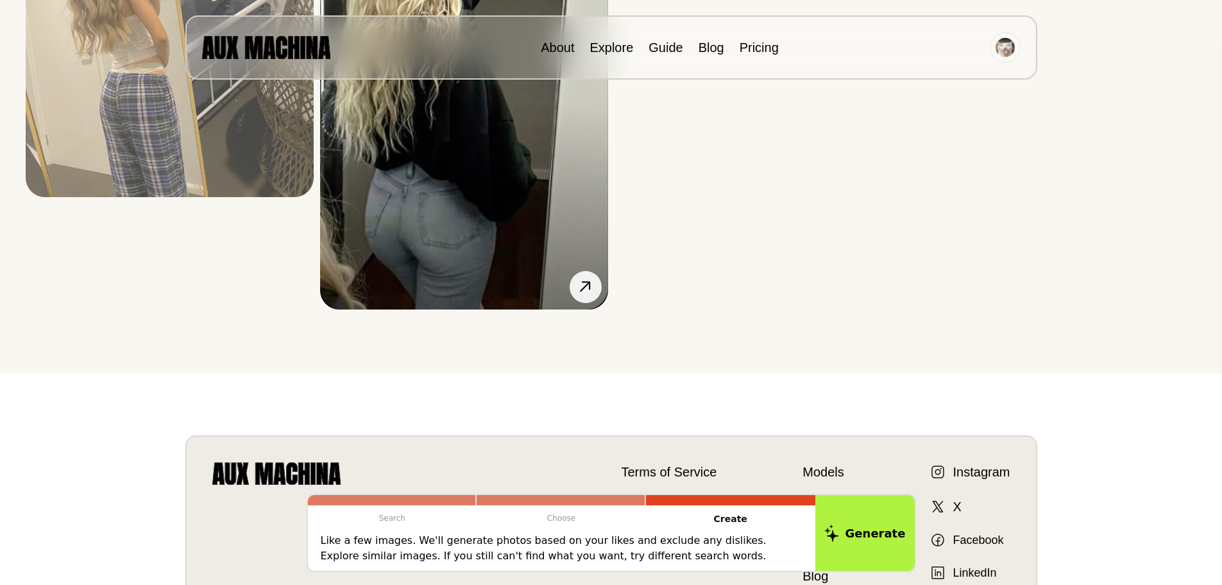
scroll to position [4939, 0]
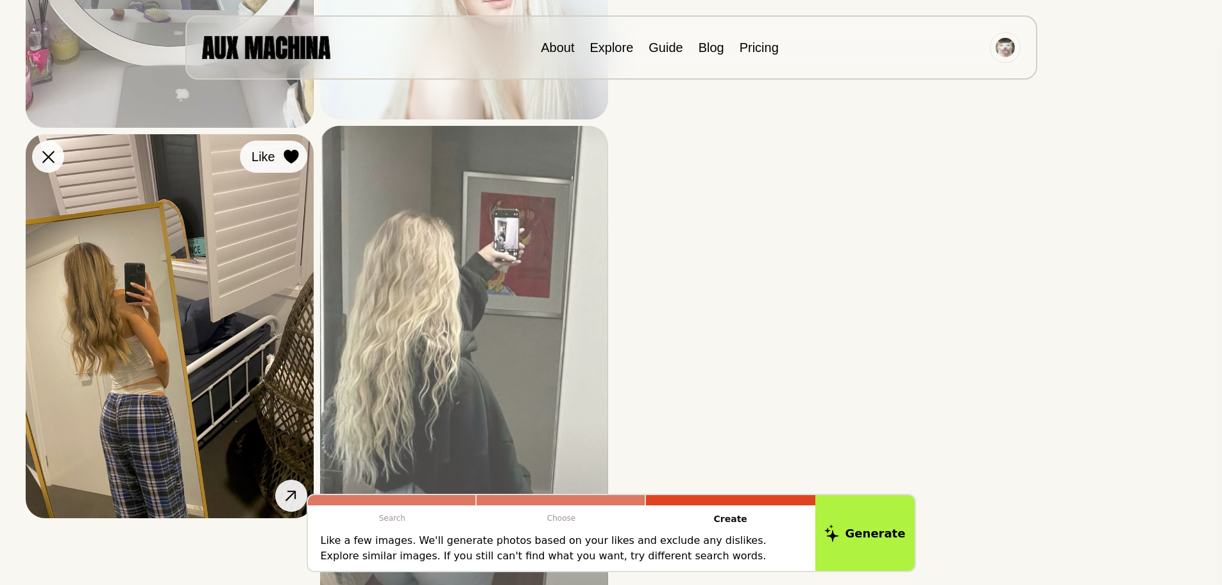
click at [294, 157] on icon at bounding box center [291, 157] width 15 height 14
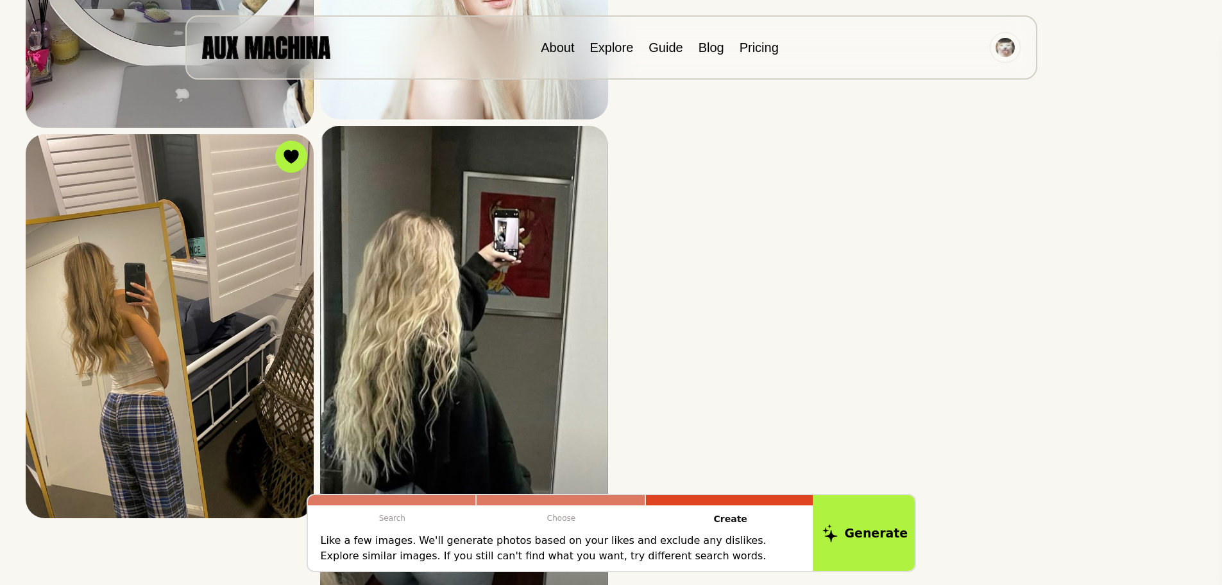
click at [859, 516] on button "Generate" at bounding box center [865, 533] width 105 height 80
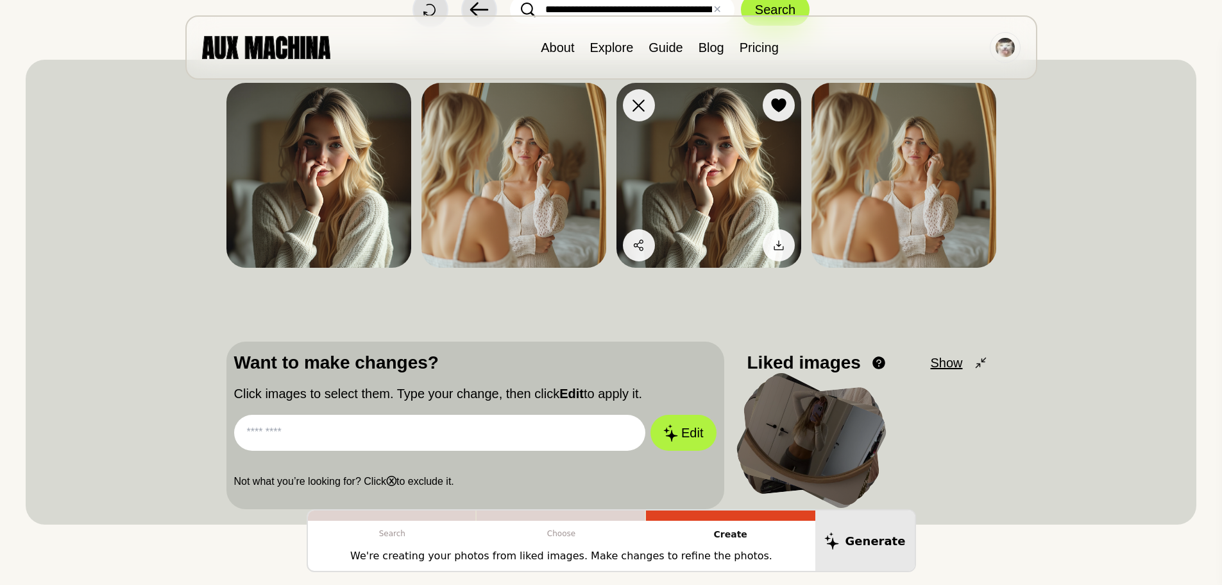
scroll to position [0, 0]
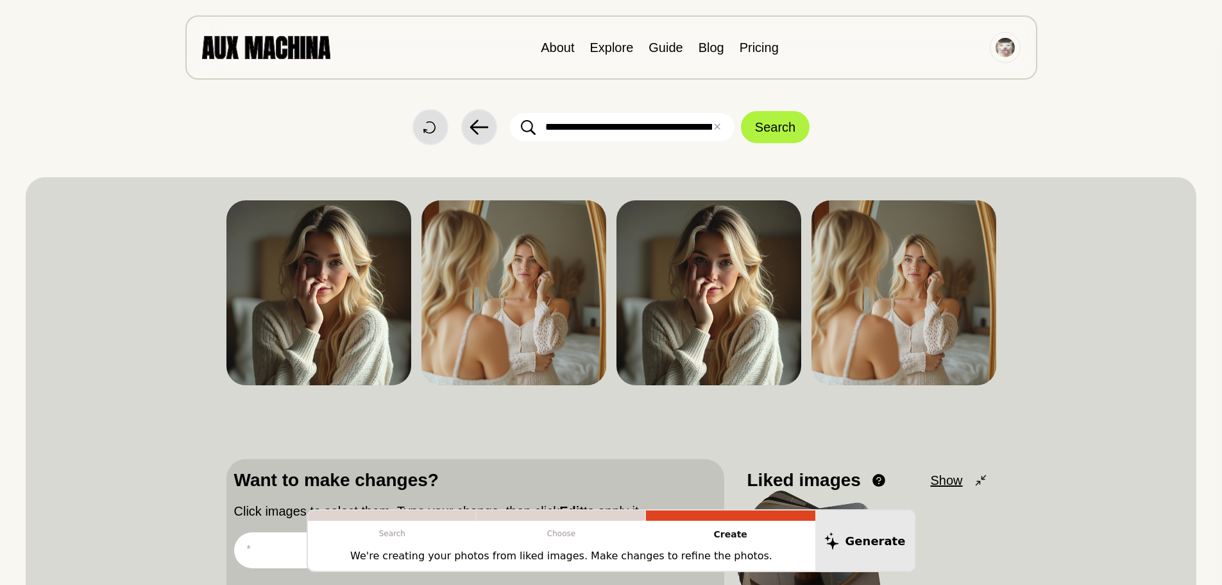
click at [597, 56] on li "Explore" at bounding box center [612, 47] width 44 height 19
click at [605, 53] on link "Explore" at bounding box center [612, 47] width 44 height 14
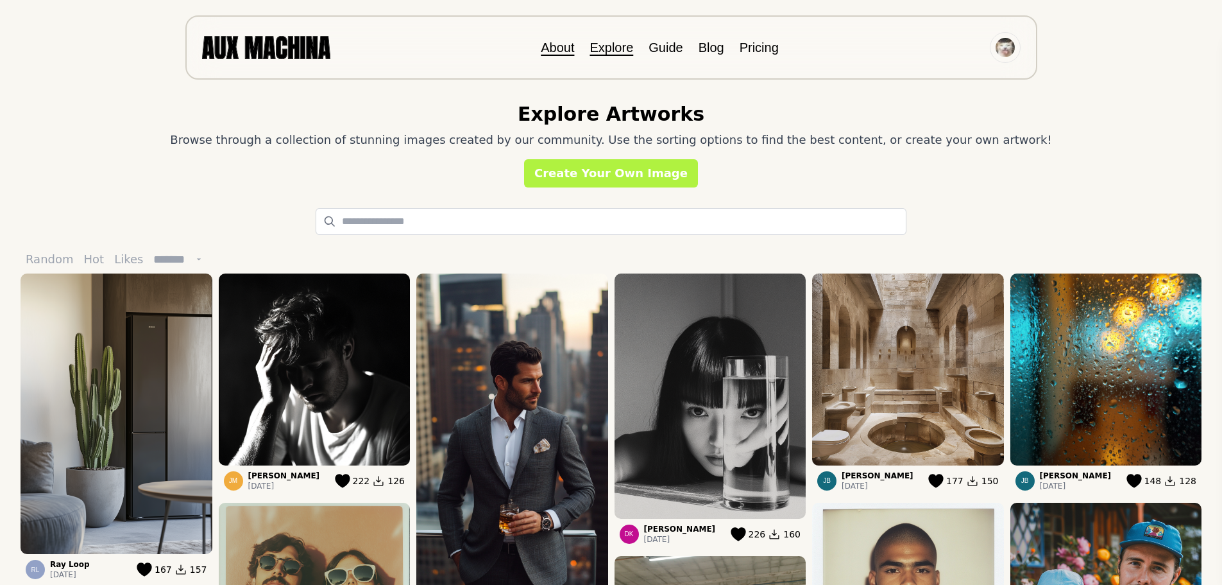
click at [554, 52] on link "About" at bounding box center [557, 47] width 33 height 14
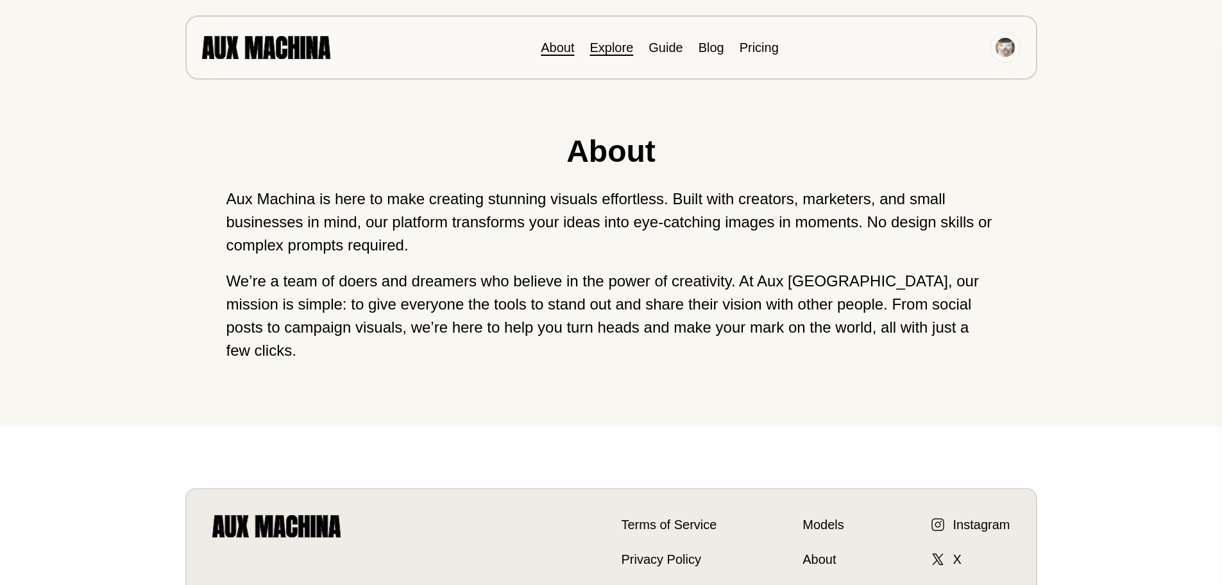
click at [593, 49] on link "Explore" at bounding box center [612, 47] width 44 height 14
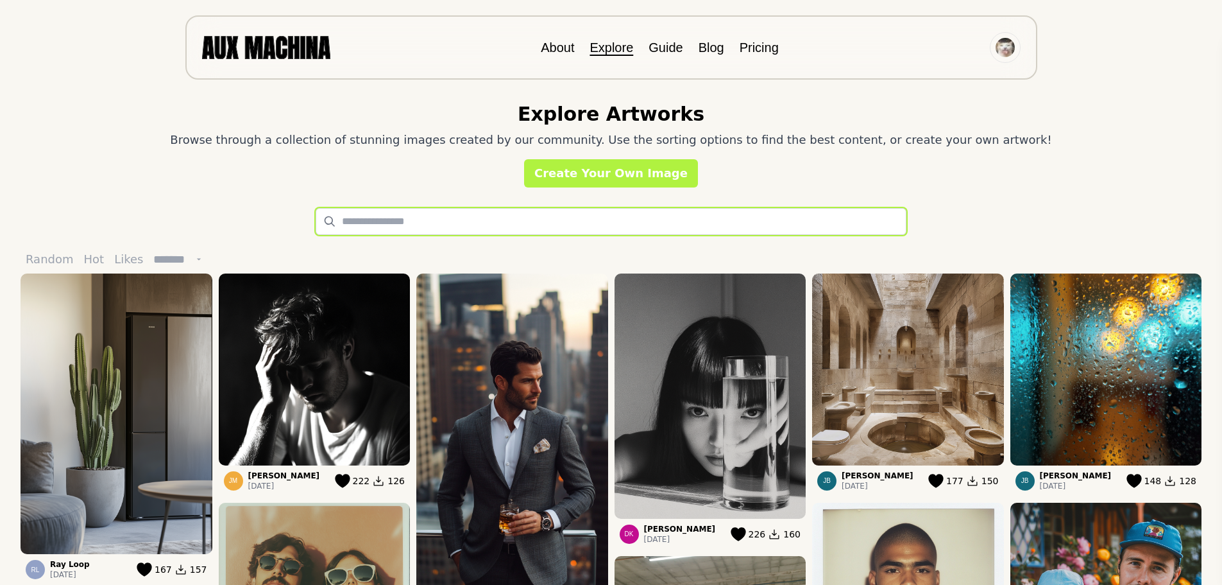
click at [592, 214] on input "text" at bounding box center [611, 221] width 591 height 27
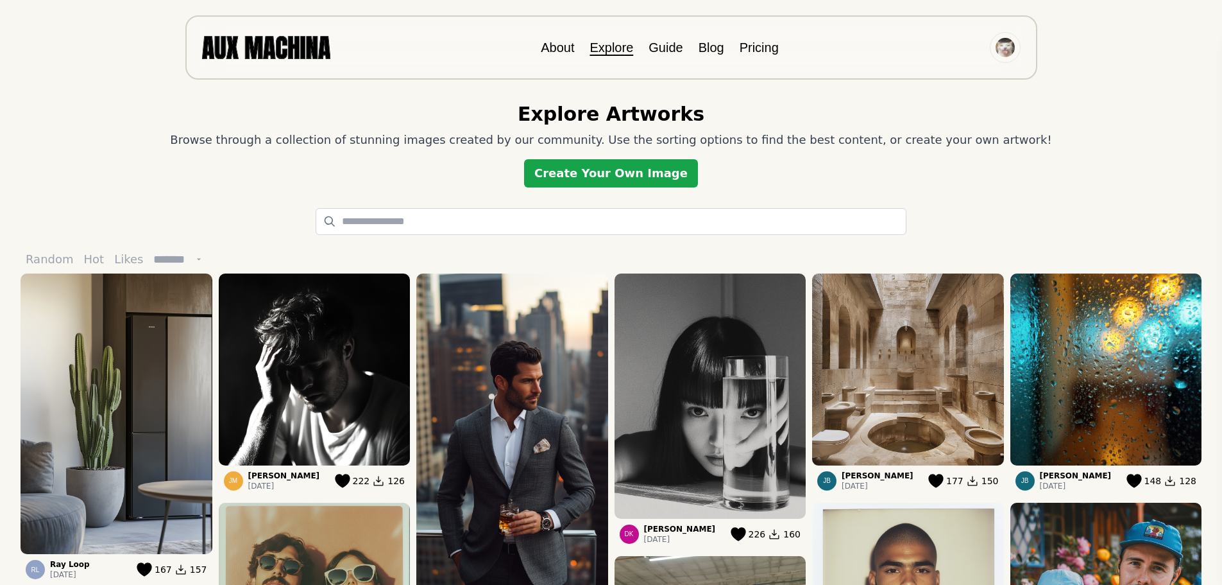
click at [605, 175] on link "Create Your Own Image" at bounding box center [611, 173] width 174 height 28
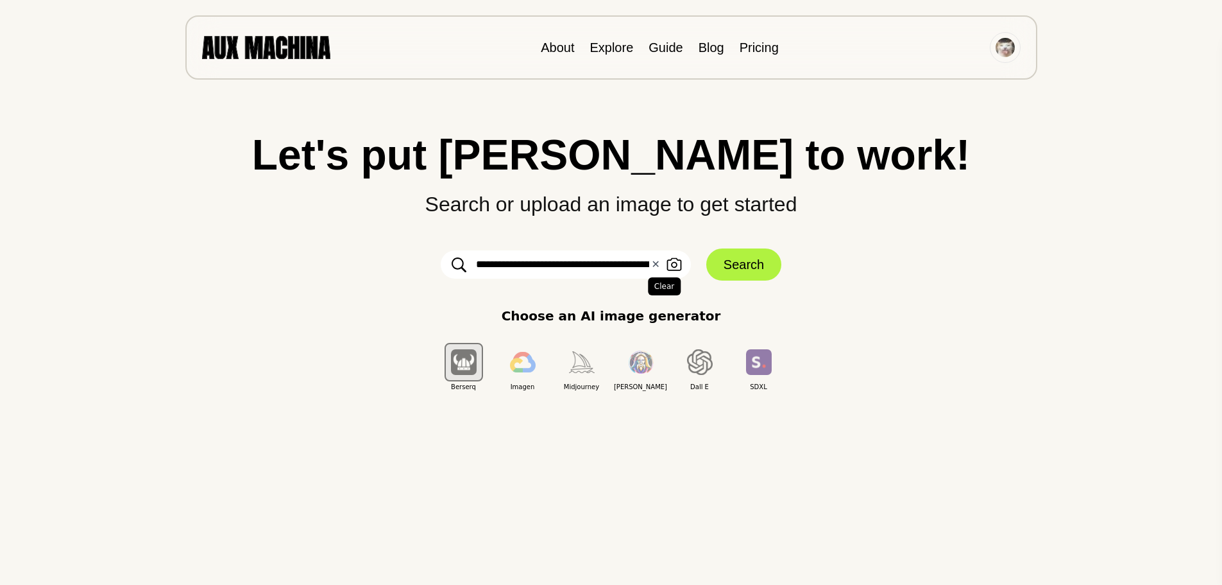
click at [658, 267] on button "✕ Clear" at bounding box center [655, 264] width 8 height 15
click at [620, 266] on input "text" at bounding box center [566, 264] width 250 height 28
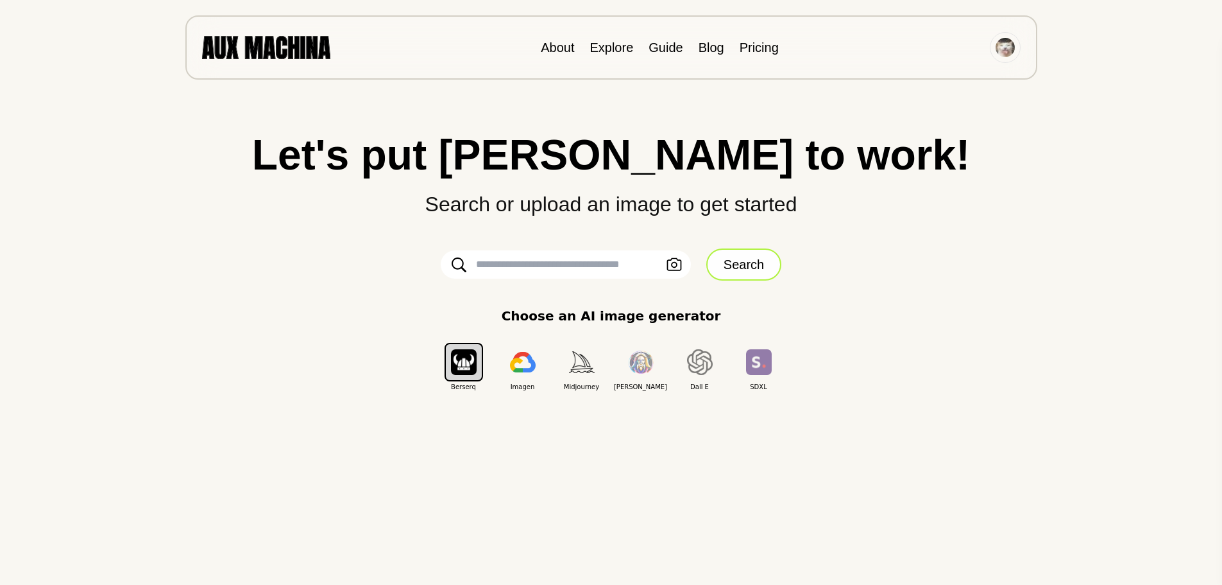
paste input "**********"
type input "**********"
click at [753, 262] on button "Search" at bounding box center [743, 264] width 75 height 32
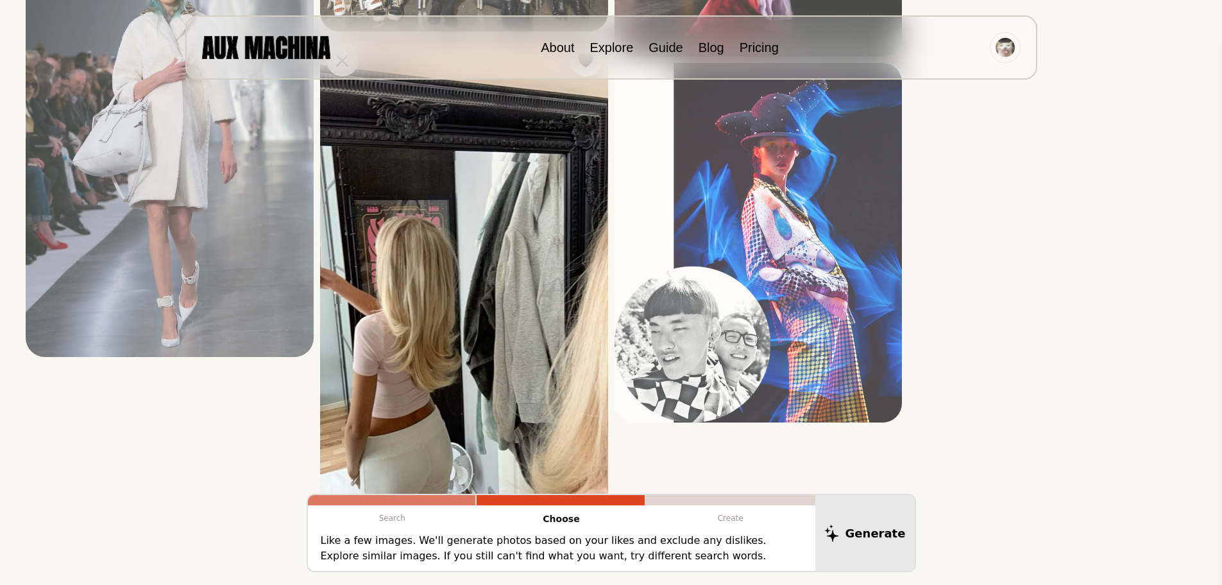
scroll to position [2437, 0]
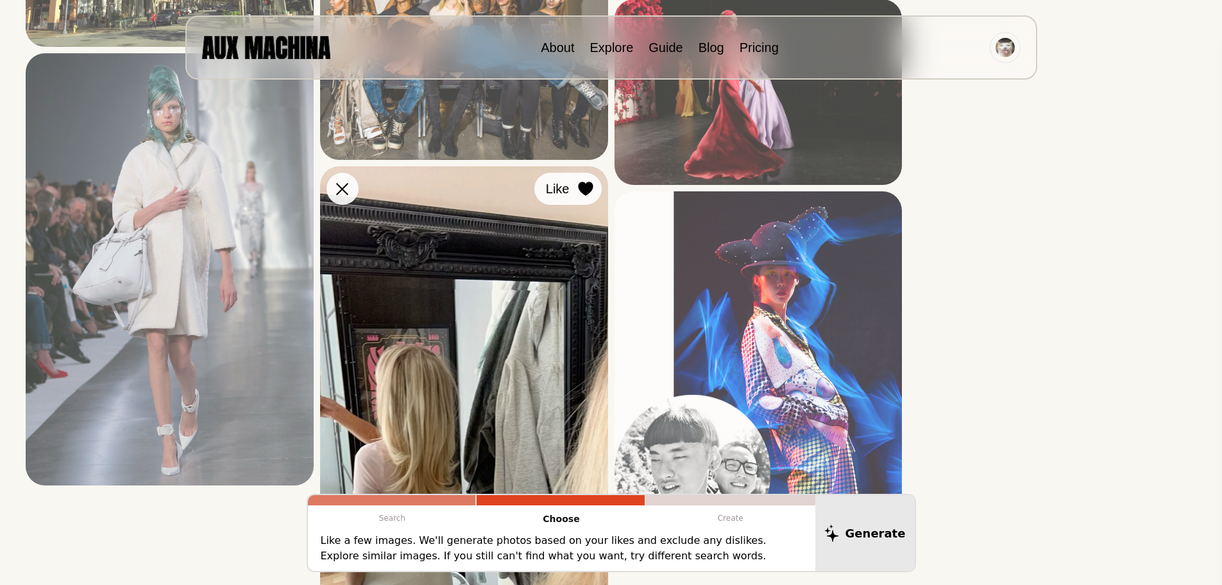
click at [585, 187] on icon at bounding box center [585, 189] width 15 height 14
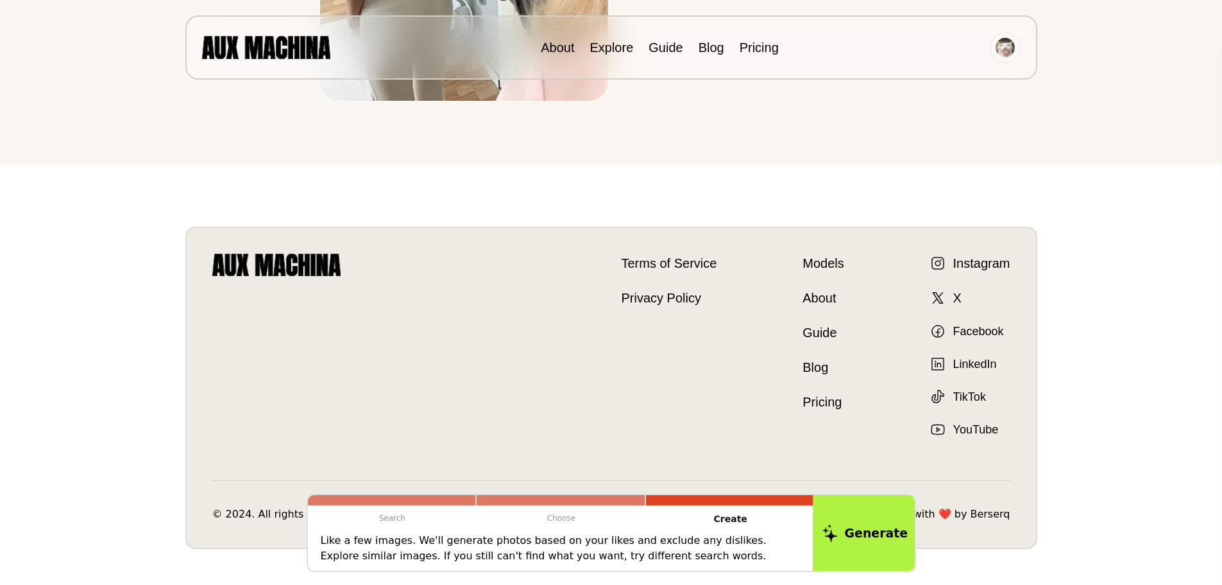
click at [886, 531] on button "Generate" at bounding box center [865, 533] width 105 height 80
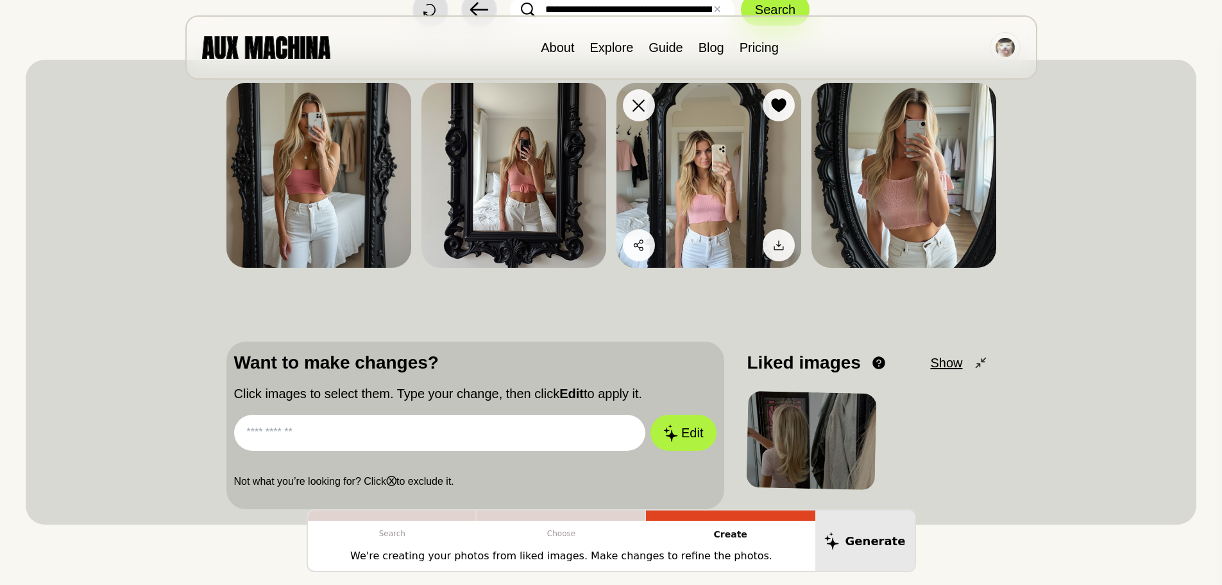
scroll to position [0, 0]
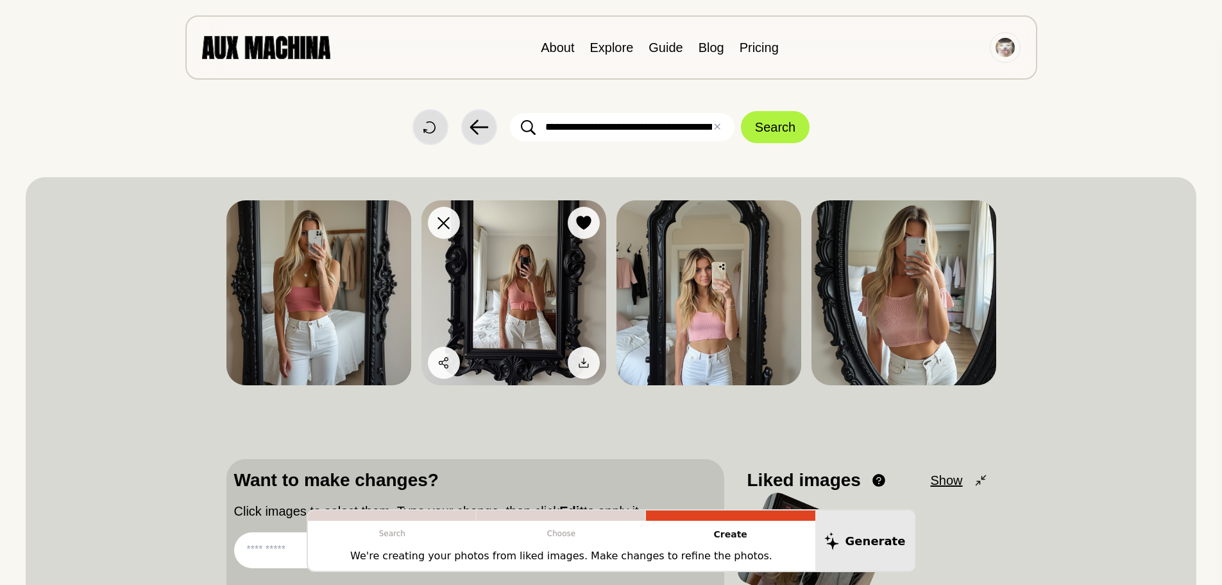
click at [490, 290] on img at bounding box center [514, 292] width 185 height 185
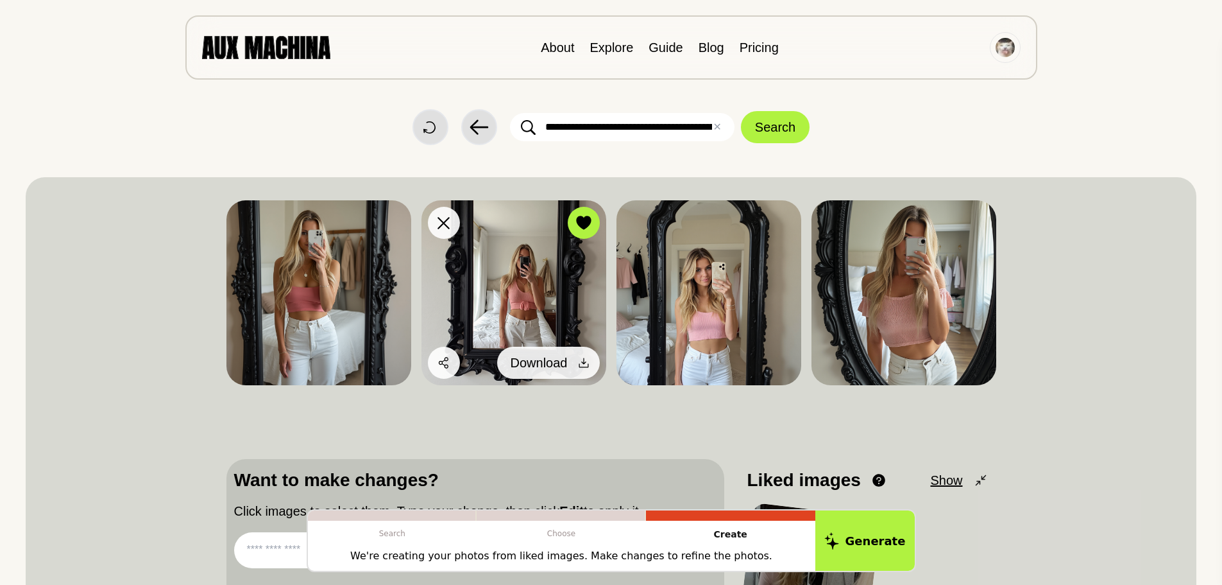
click at [588, 358] on icon at bounding box center [583, 362] width 13 height 13
click at [585, 364] on icon at bounding box center [583, 362] width 13 height 13
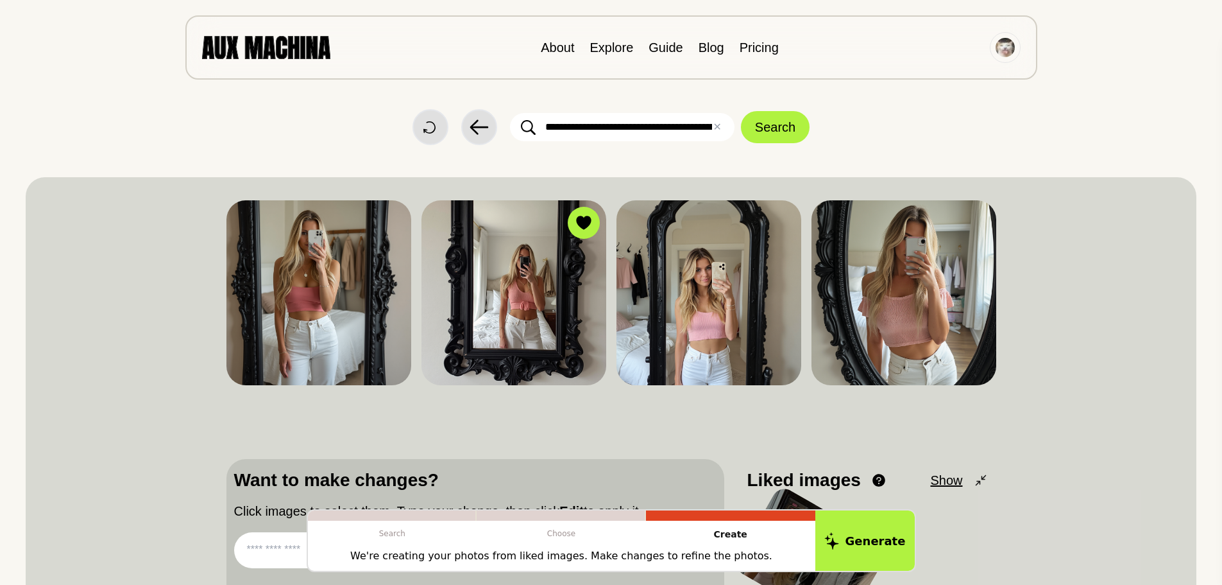
click at [951, 130] on div "**********" at bounding box center [611, 127] width 1171 height 36
click at [718, 126] on button "✕ Clear" at bounding box center [717, 126] width 8 height 15
click at [590, 44] on link "Explore" at bounding box center [612, 47] width 44 height 14
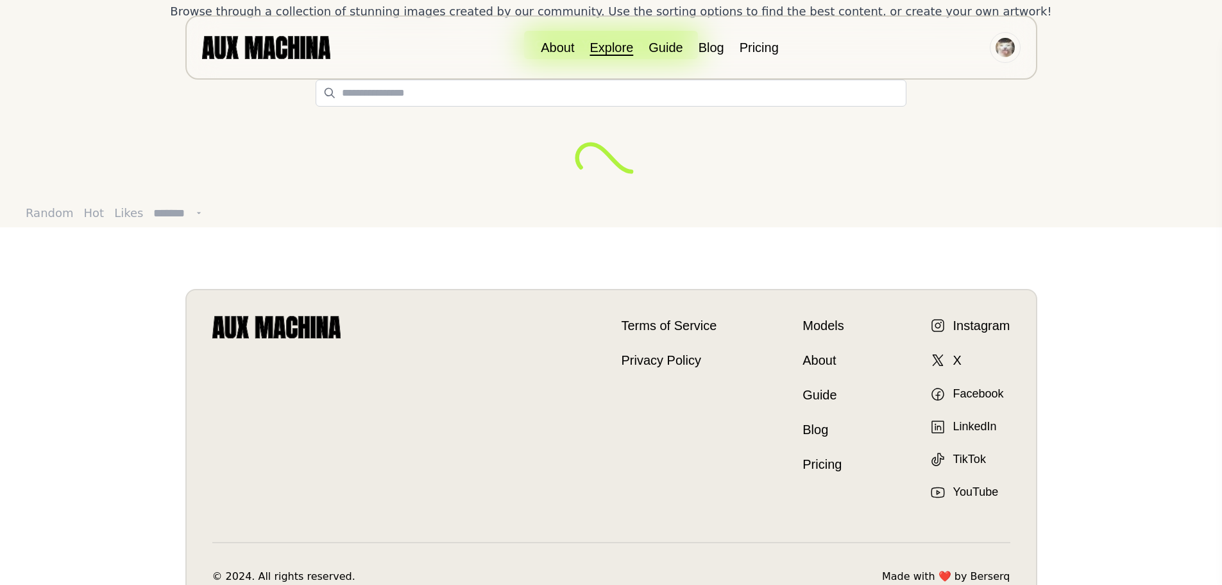
scroll to position [192, 0]
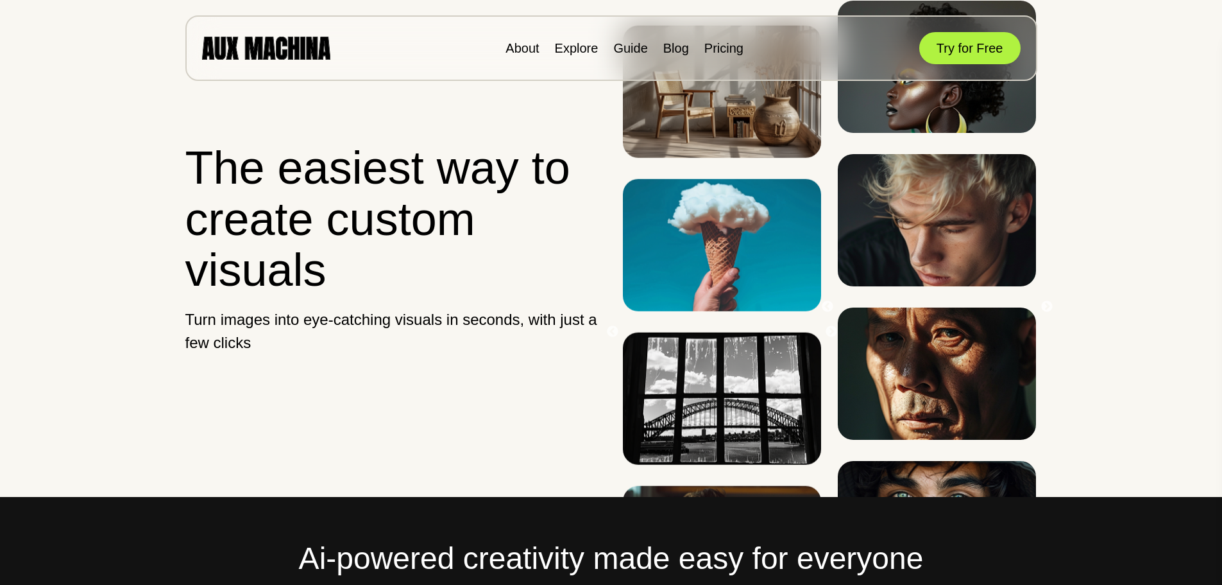
click at [577, 58] on div "About Explore Guide Blog Pricing Try for Free" at bounding box center [611, 47] width 852 height 65
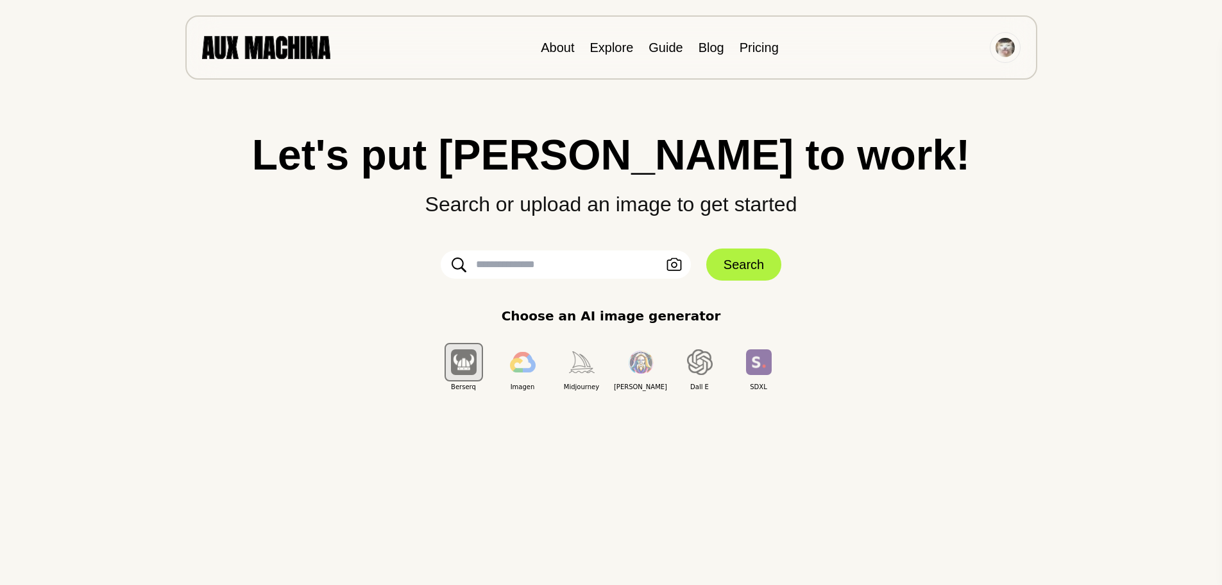
click at [573, 262] on input "text" at bounding box center [566, 264] width 250 height 28
paste input "**********"
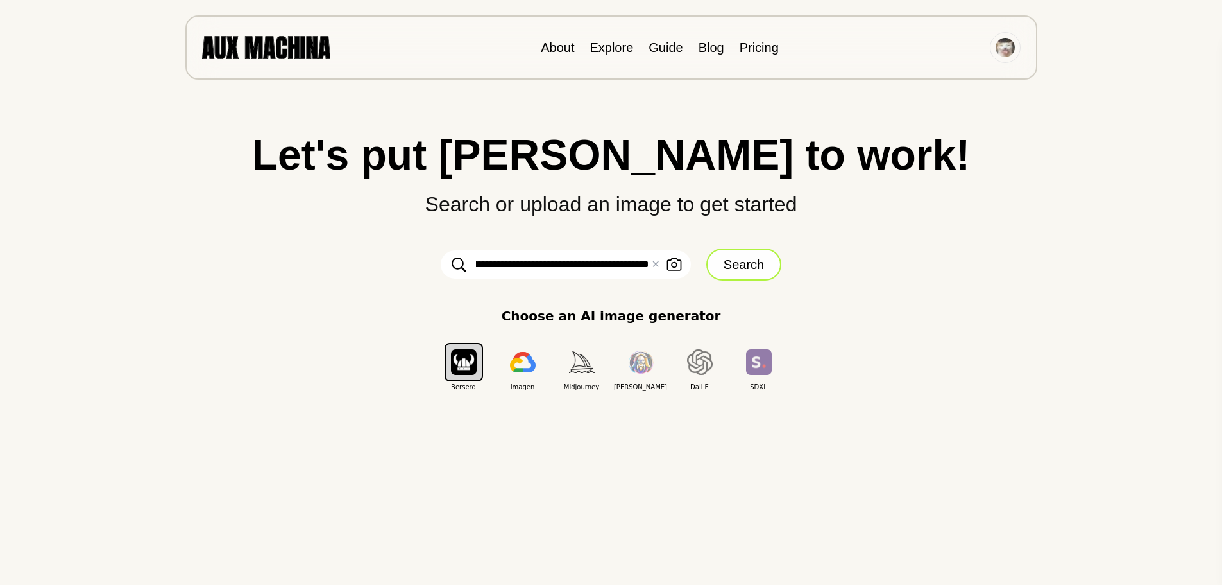
type input "**********"
click at [740, 263] on button "Search" at bounding box center [743, 264] width 75 height 32
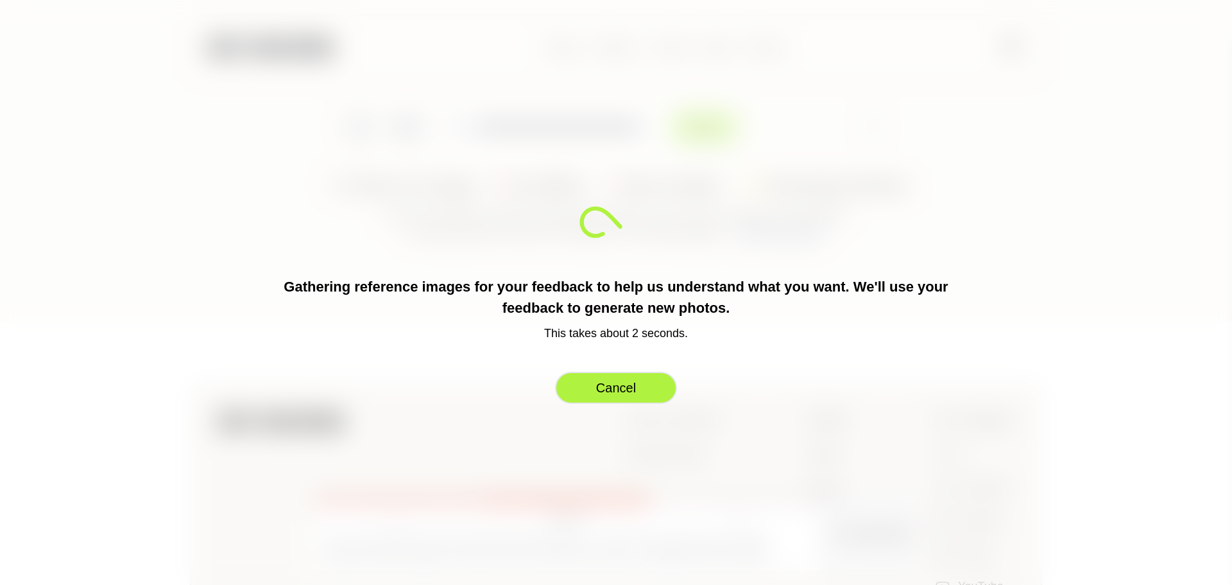
click at [659, 373] on button "Cancel" at bounding box center [616, 388] width 122 height 32
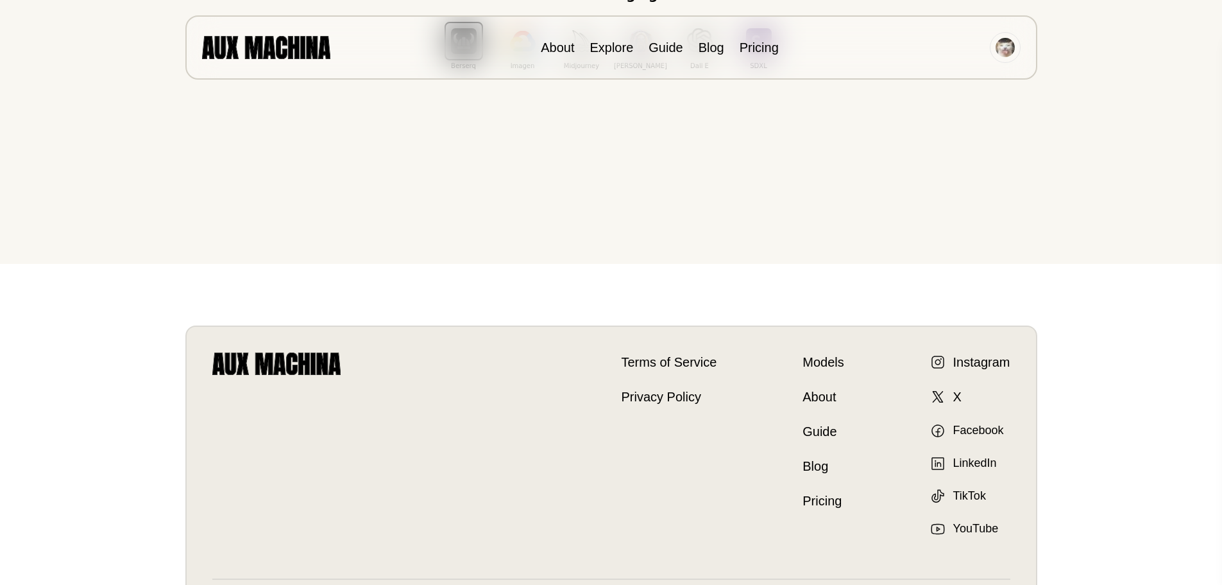
scroll to position [445, 0]
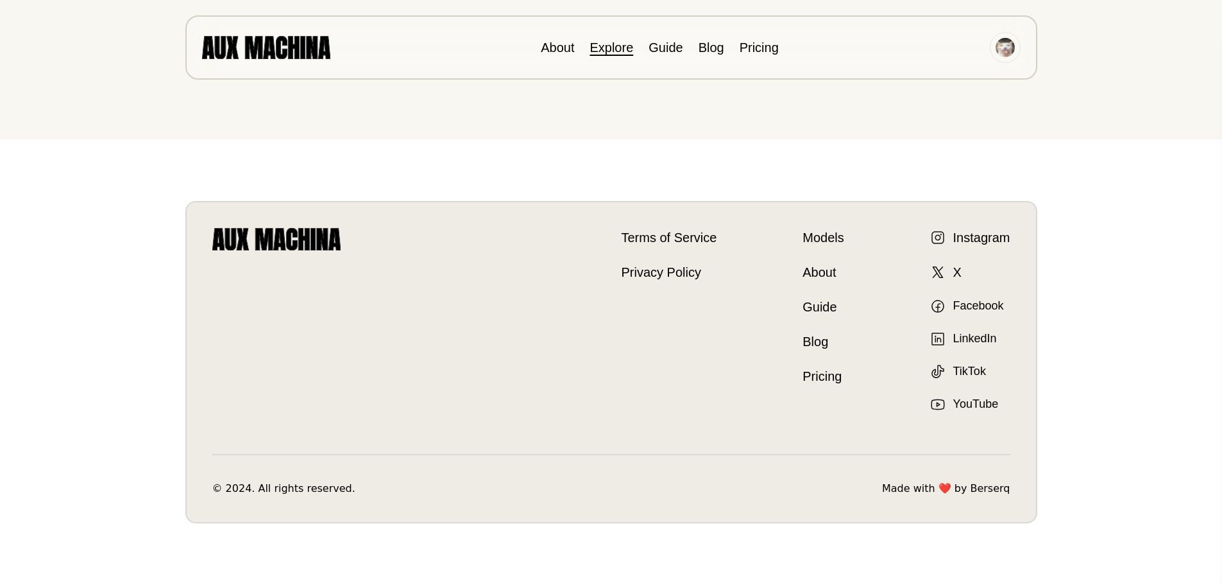
drag, startPoint x: 611, startPoint y: 39, endPoint x: 610, endPoint y: 47, distance: 7.9
click at [610, 47] on li "Explore" at bounding box center [612, 47] width 44 height 19
click at [610, 47] on link "Explore" at bounding box center [612, 47] width 44 height 14
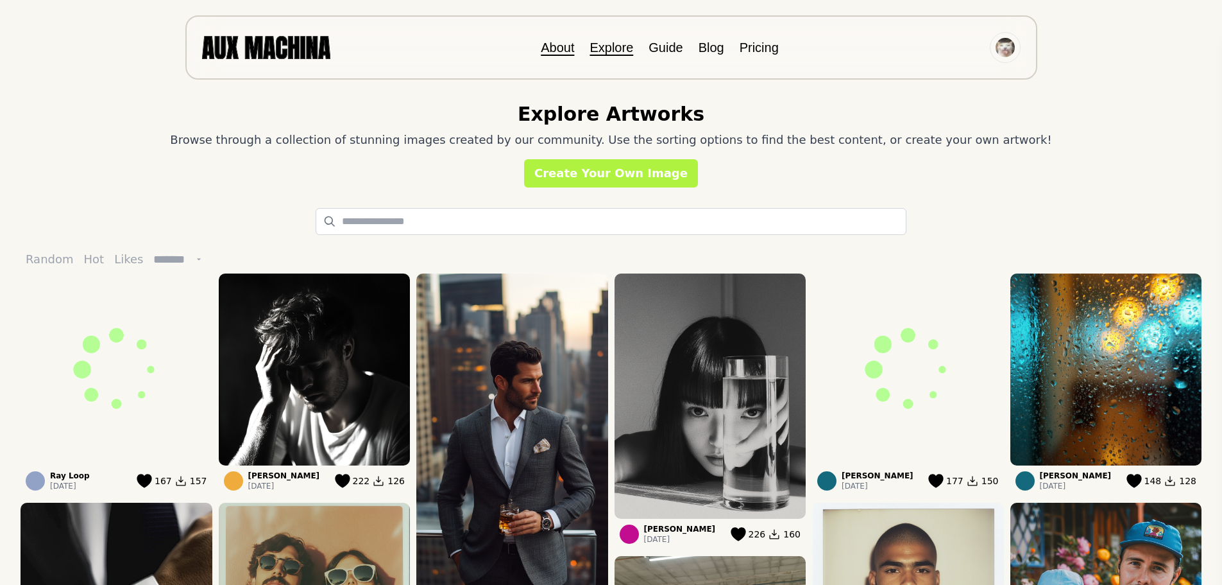
click at [564, 53] on link "About" at bounding box center [557, 47] width 33 height 14
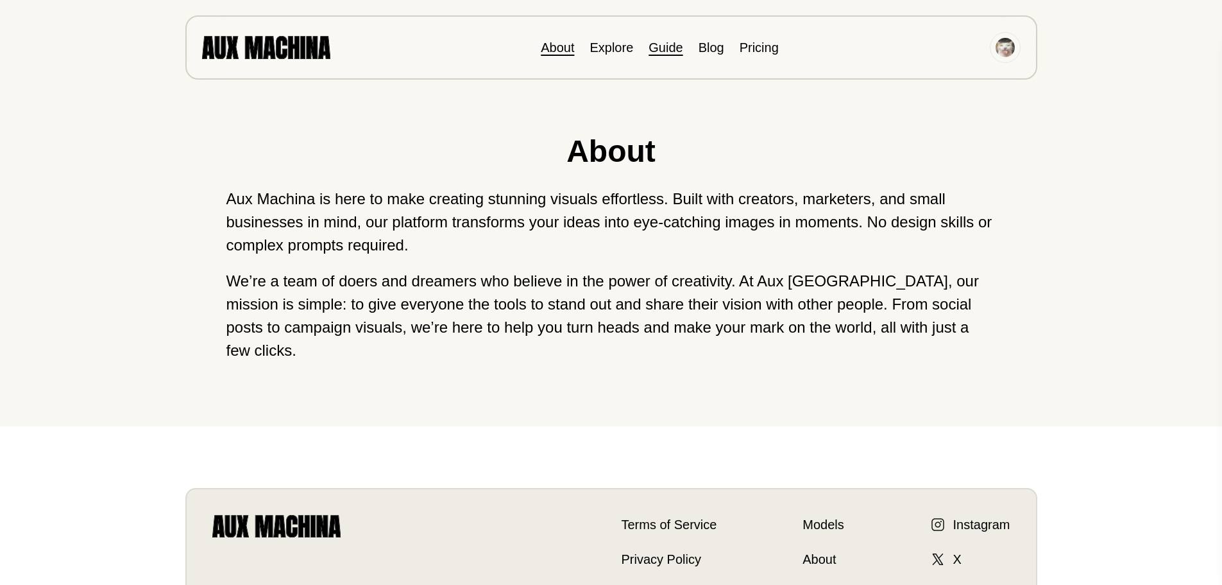
click at [665, 51] on link "Guide" at bounding box center [666, 47] width 34 height 14
